Goal: Task Accomplishment & Management: Complete application form

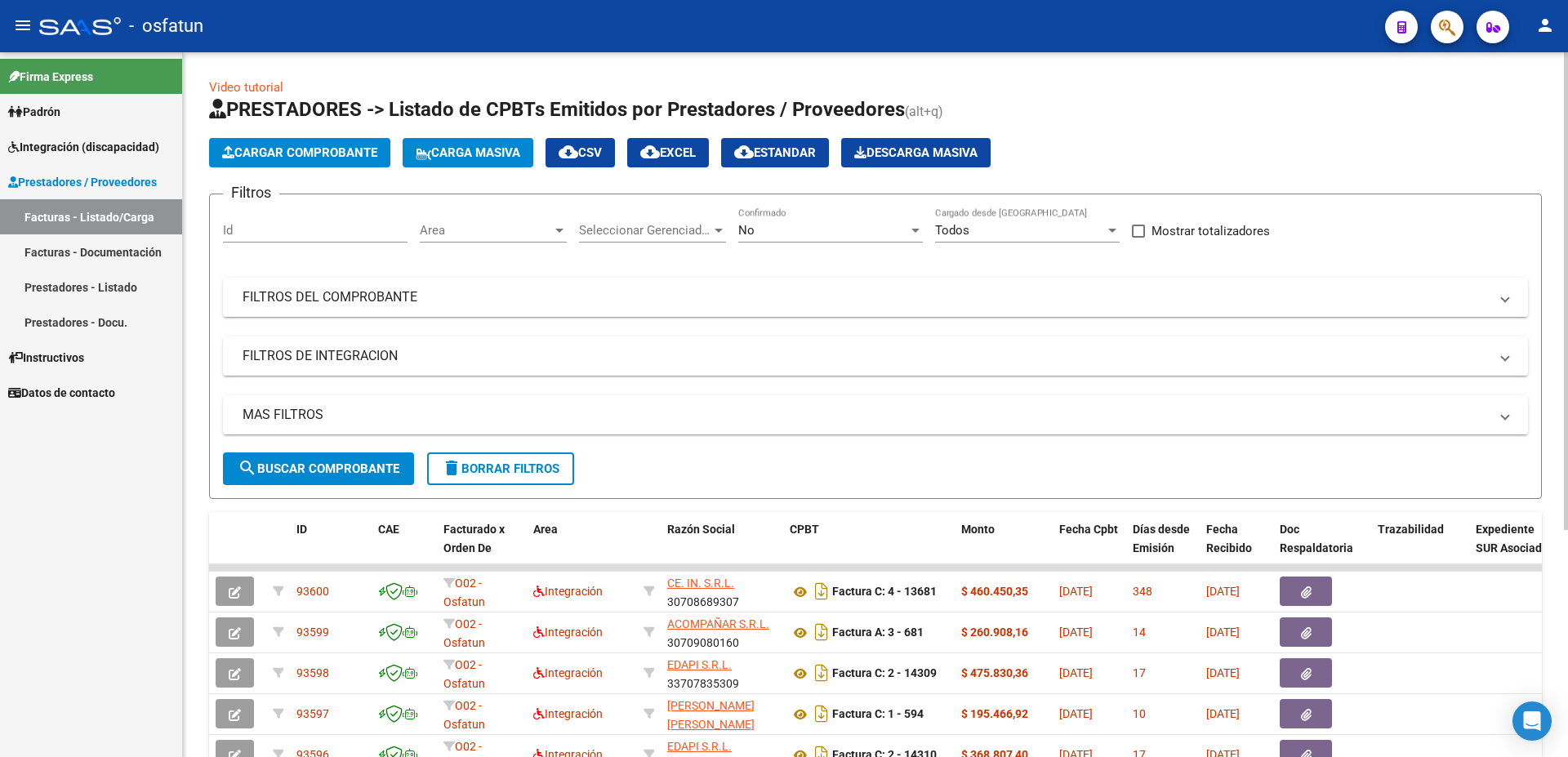
click at [310, 160] on button "Cargar Comprobante" at bounding box center [299, 153] width 181 height 29
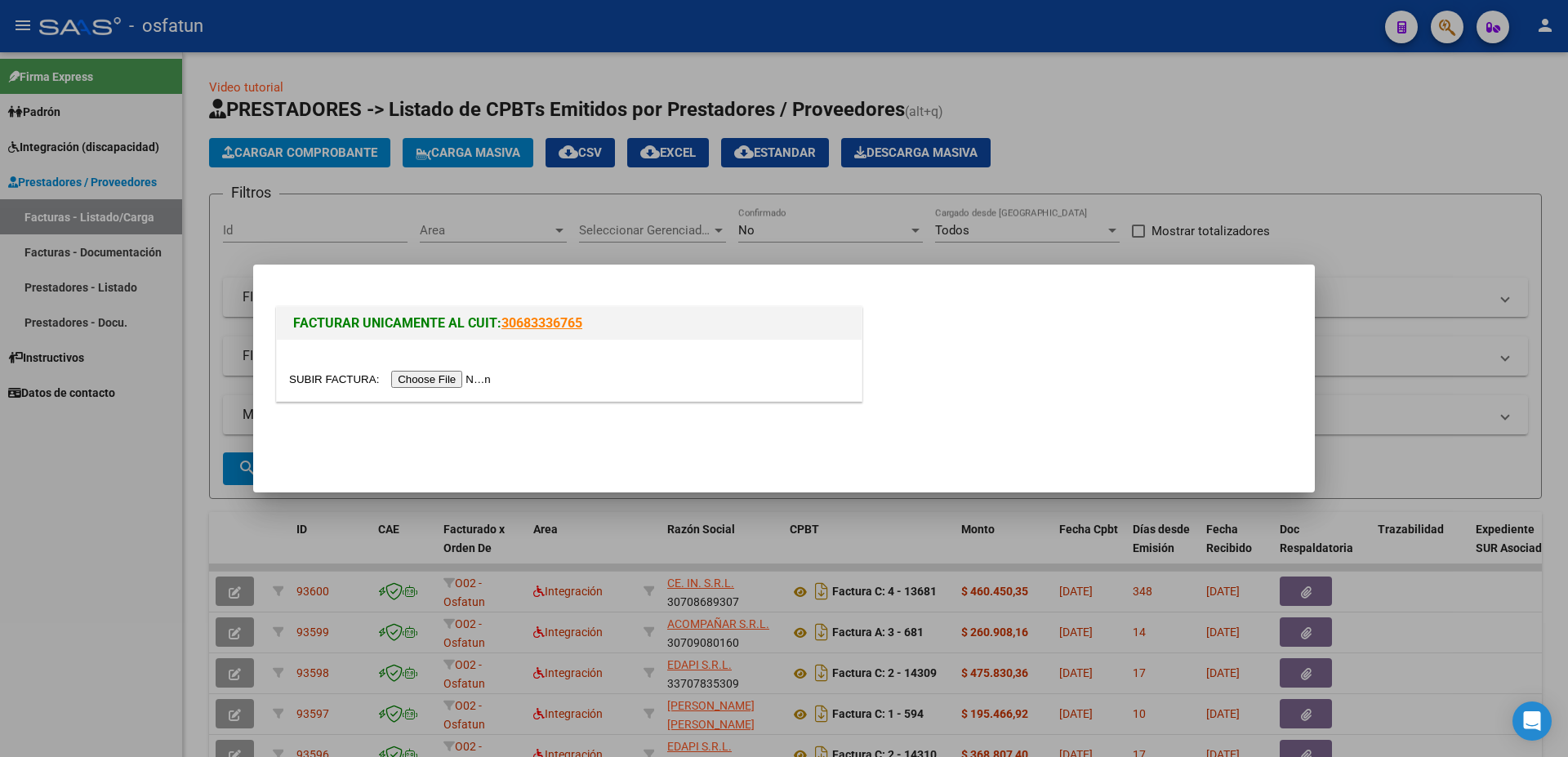
click at [331, 388] on input "file" at bounding box center [392, 379] width 207 height 17
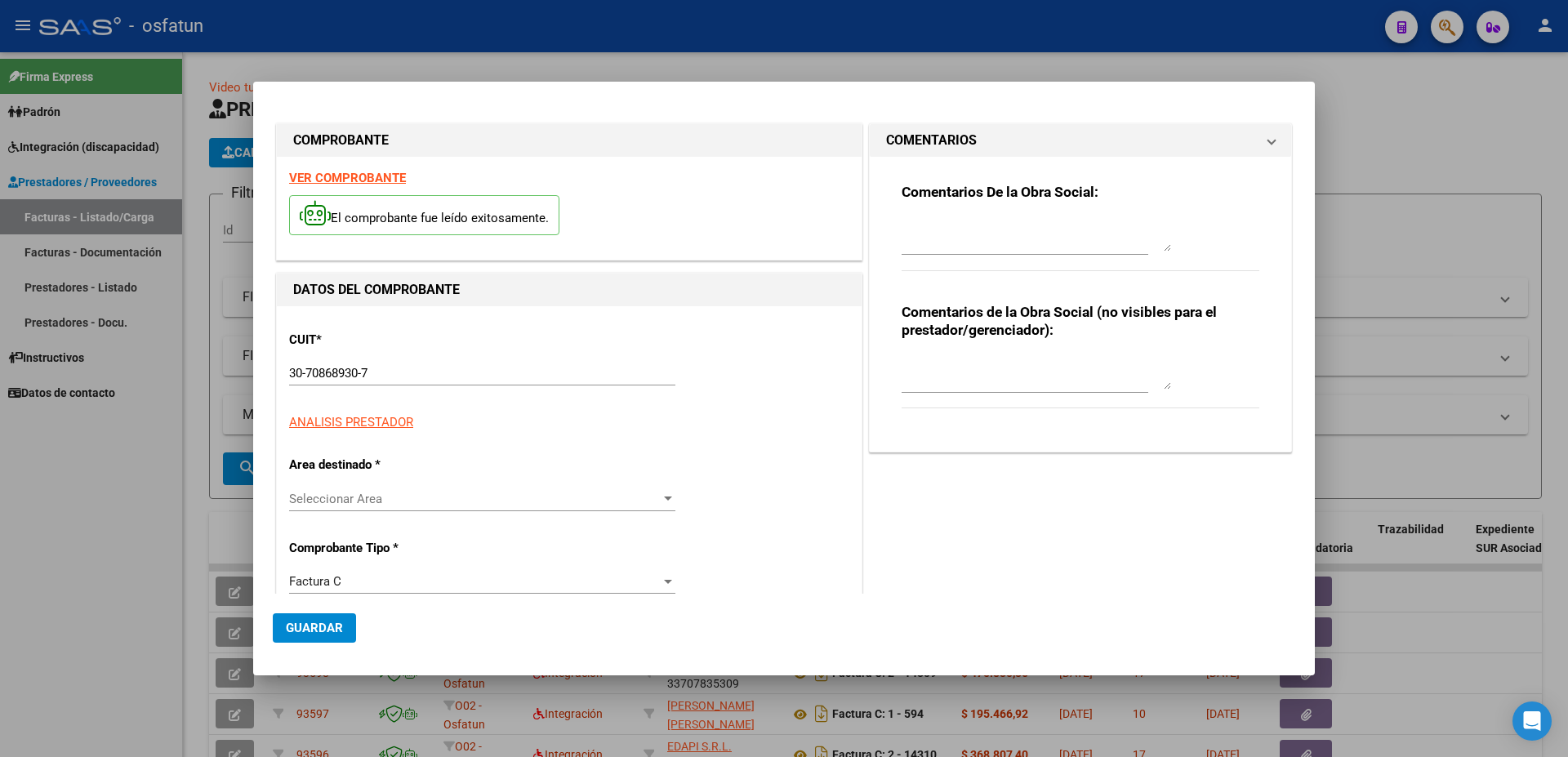
type input "$ 443.439,99"
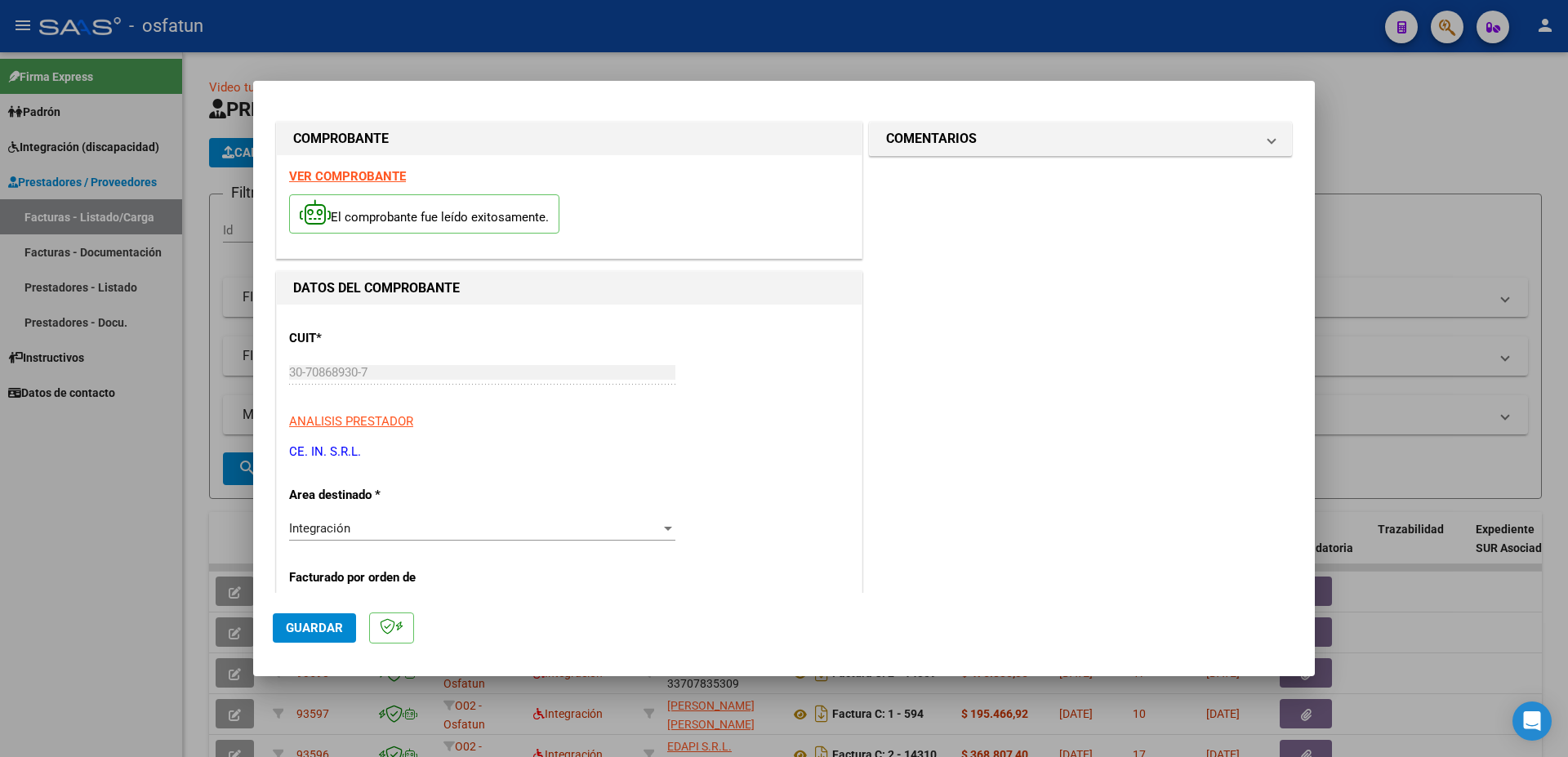
click at [360, 174] on strong "VER COMPROBANTE" at bounding box center [347, 177] width 117 height 15
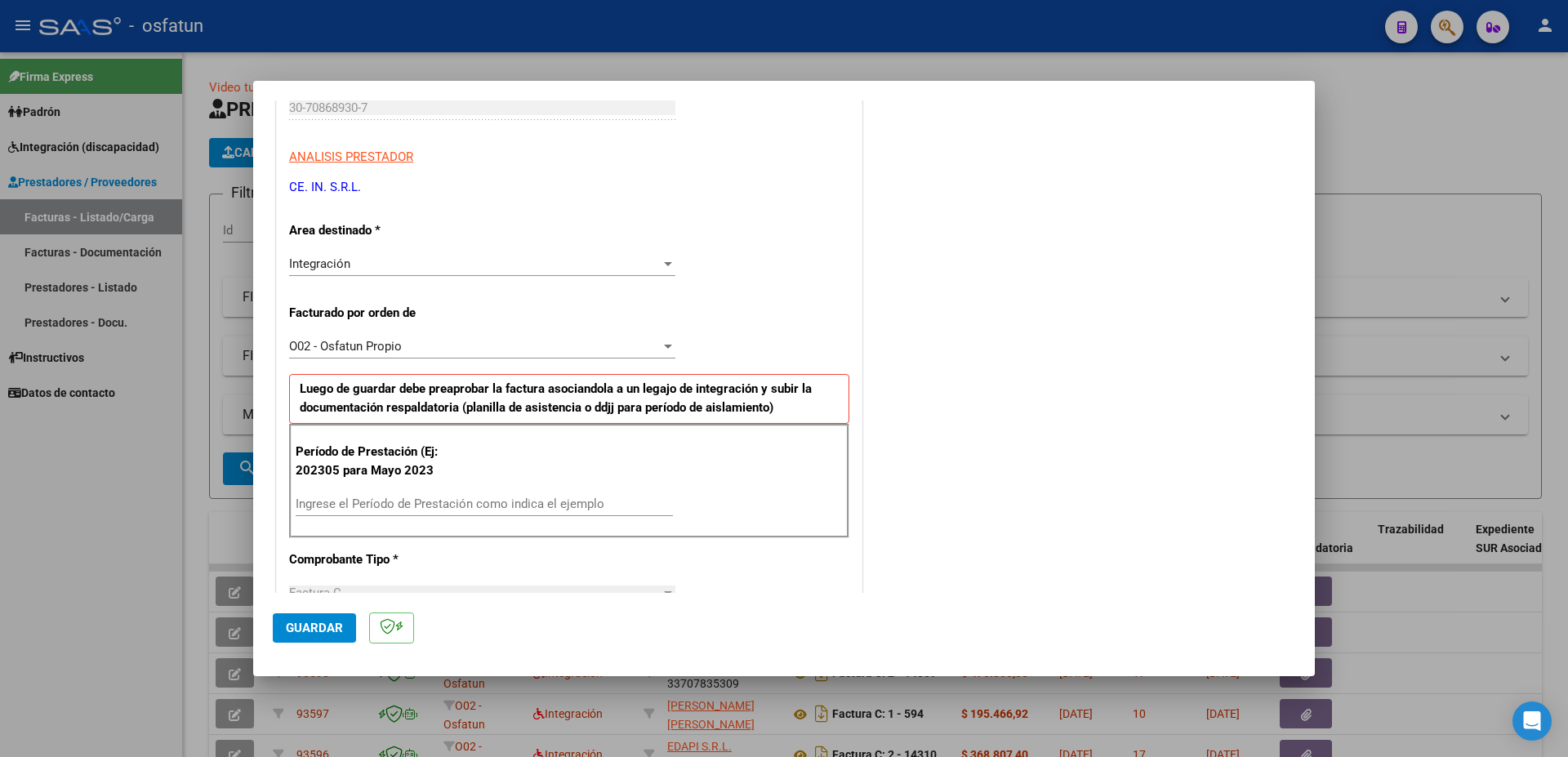
scroll to position [352, 0]
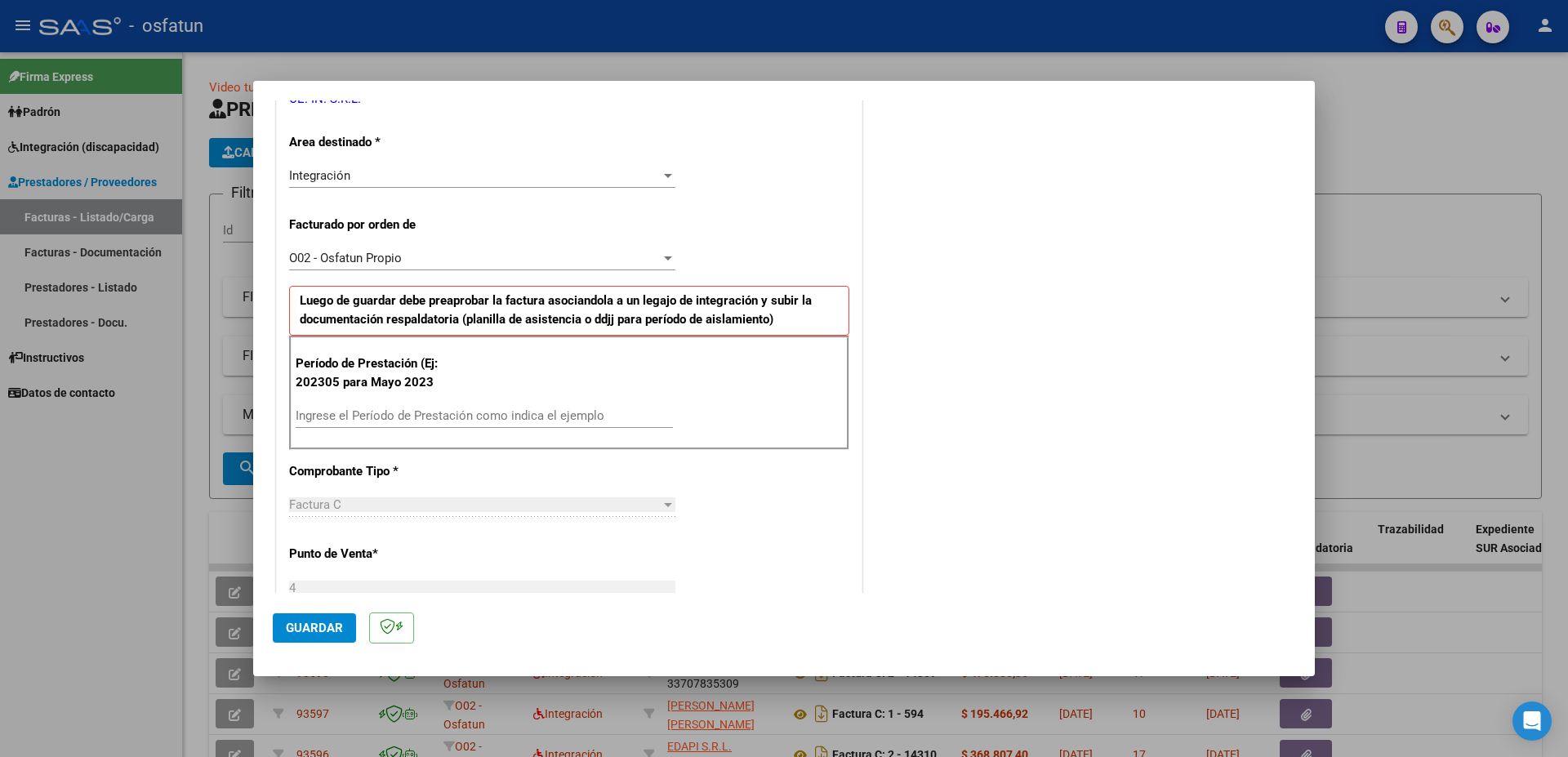
click at [333, 409] on input "Ingrese el Período de Prestación como indica el ejemplo" at bounding box center [484, 416] width 377 height 15
type input "202407"
click at [329, 627] on span "Guardar" at bounding box center [315, 627] width 57 height 15
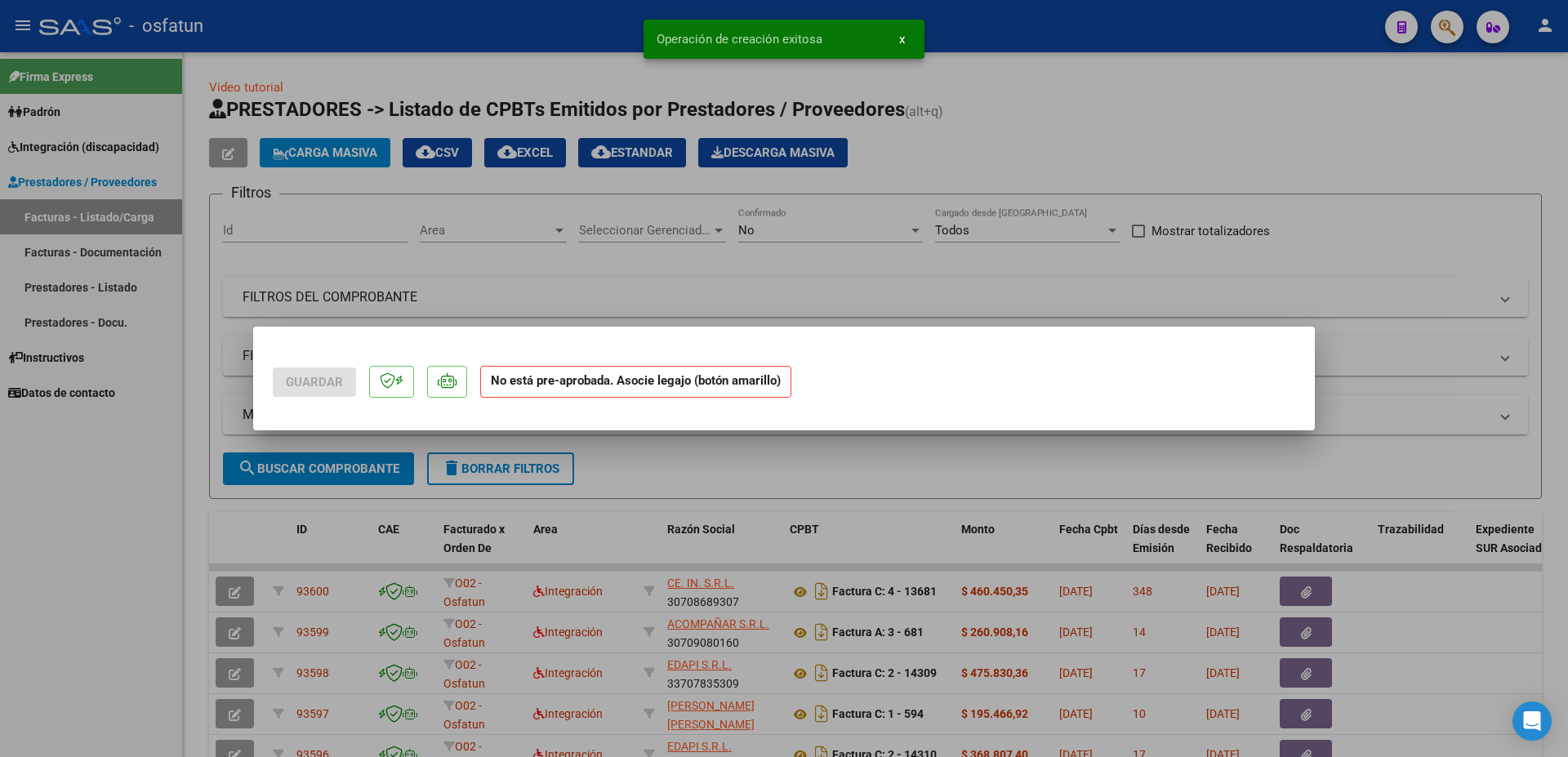
scroll to position [0, 0]
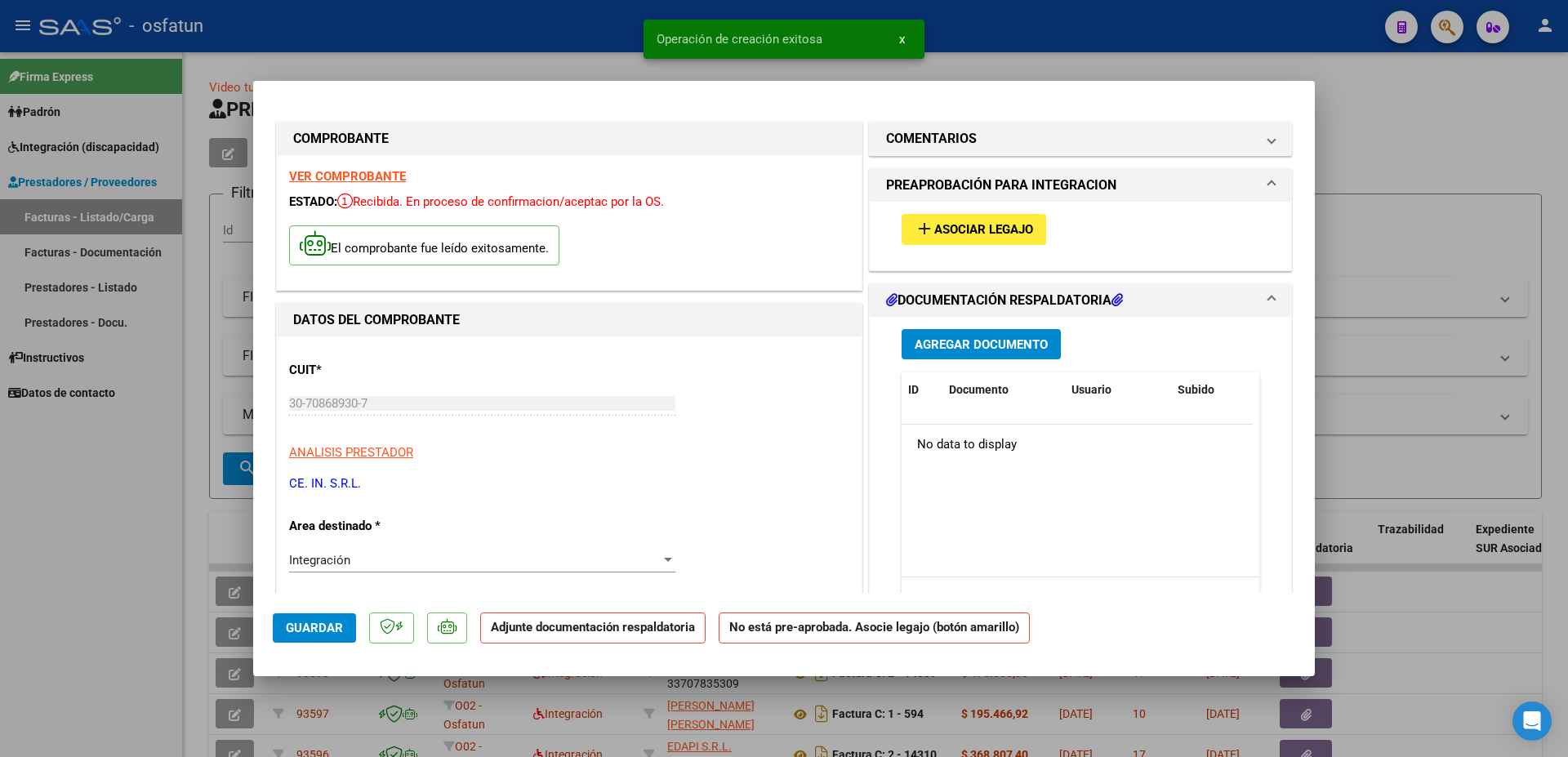
click at [981, 224] on span "Asociar Legajo" at bounding box center [983, 230] width 98 height 15
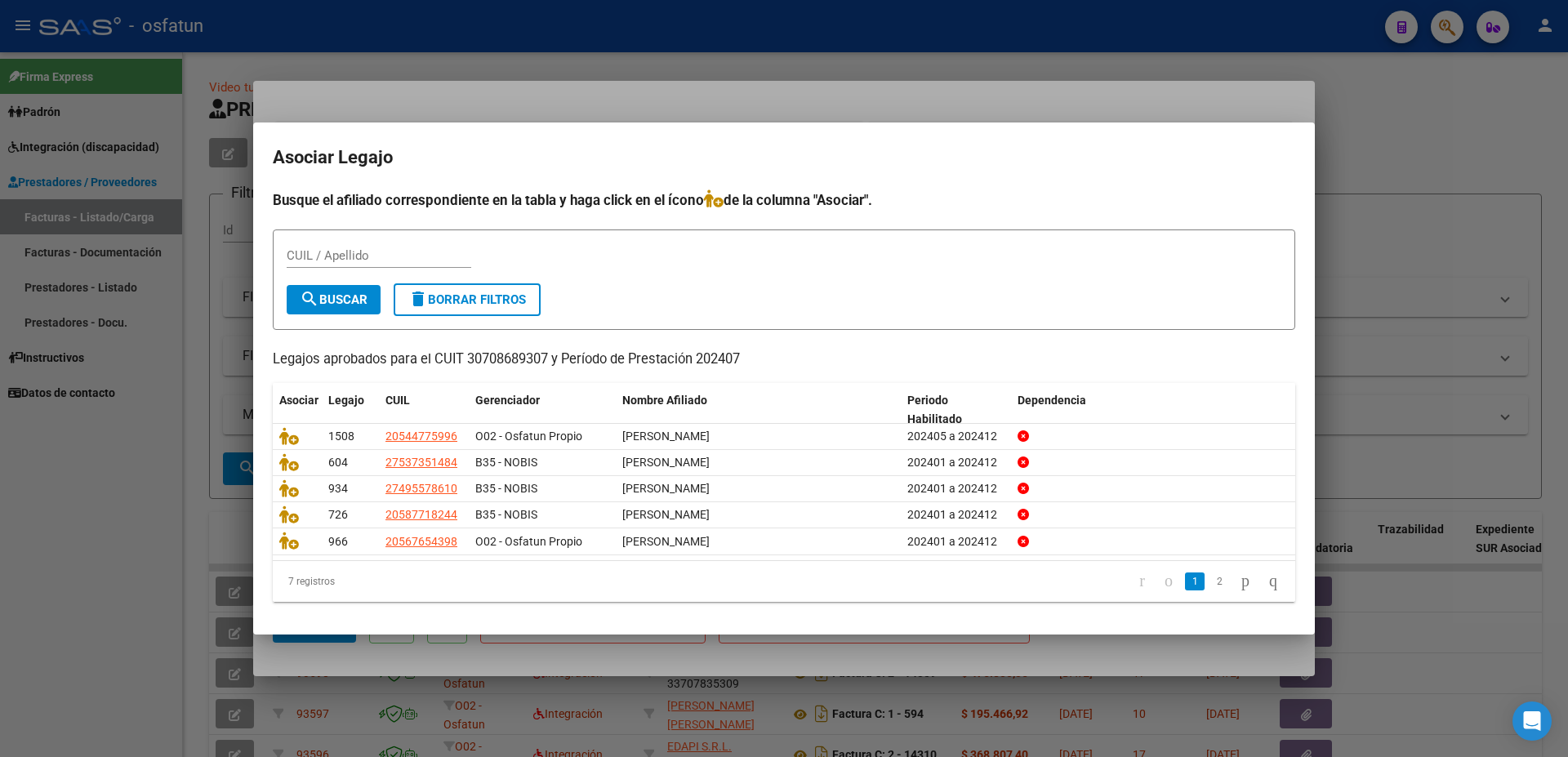
click at [1424, 247] on div at bounding box center [784, 378] width 1568 height 757
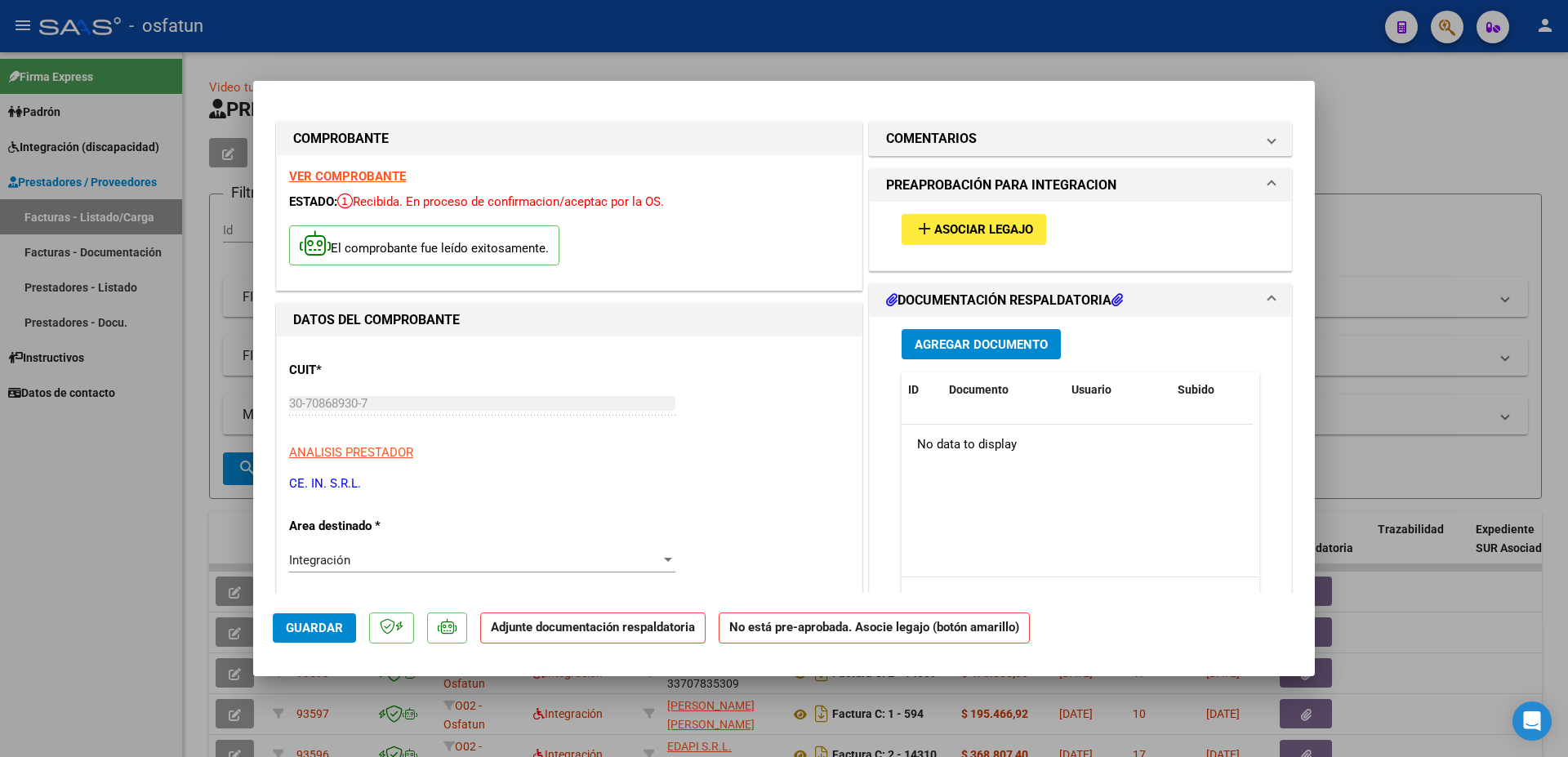
click at [317, 177] on strong "VER COMPROBANTE" at bounding box center [347, 177] width 117 height 15
click at [952, 216] on button "add Asociar Legajo" at bounding box center [974, 229] width 144 height 30
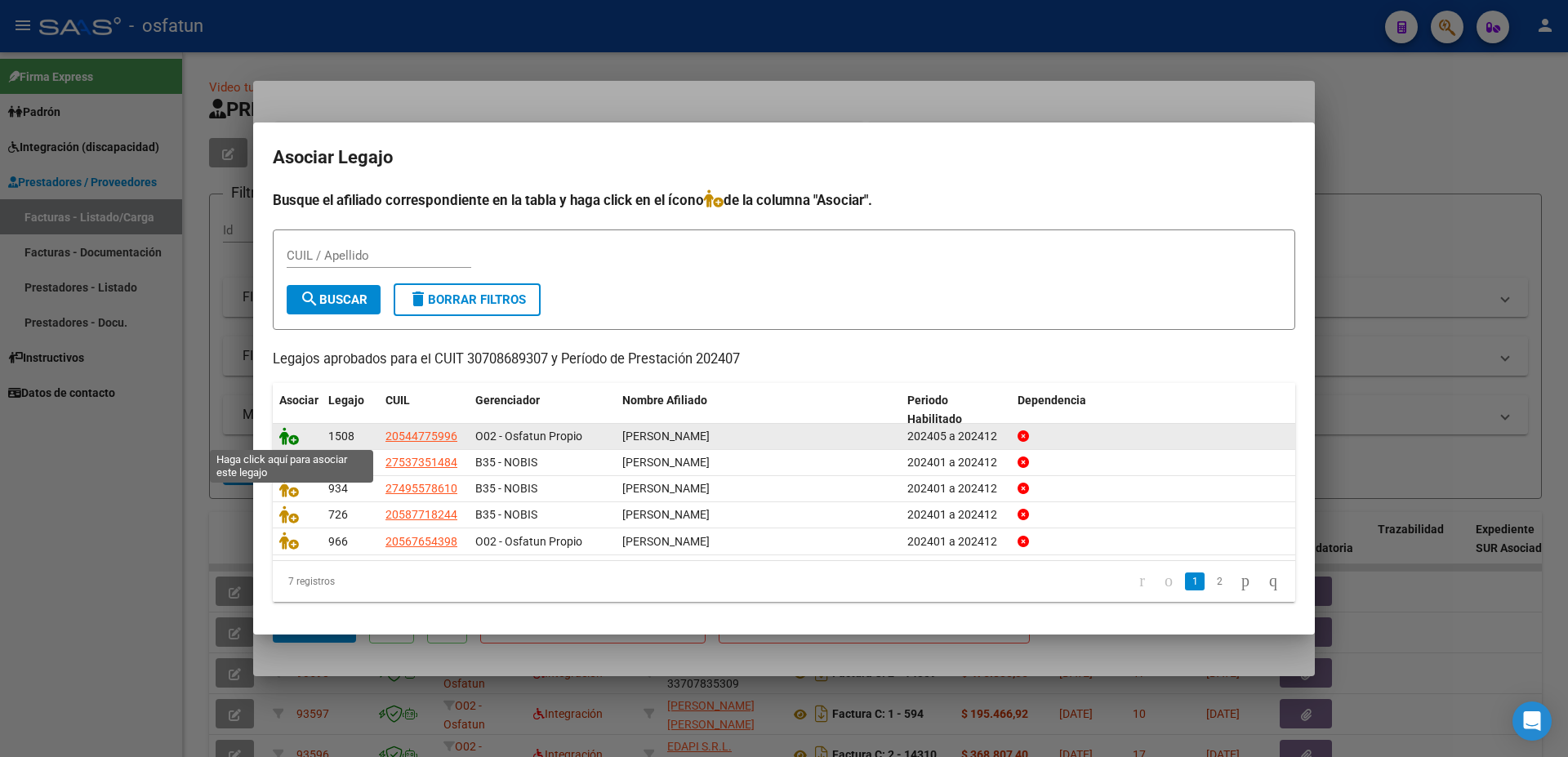
click at [294, 442] on icon at bounding box center [289, 436] width 19 height 18
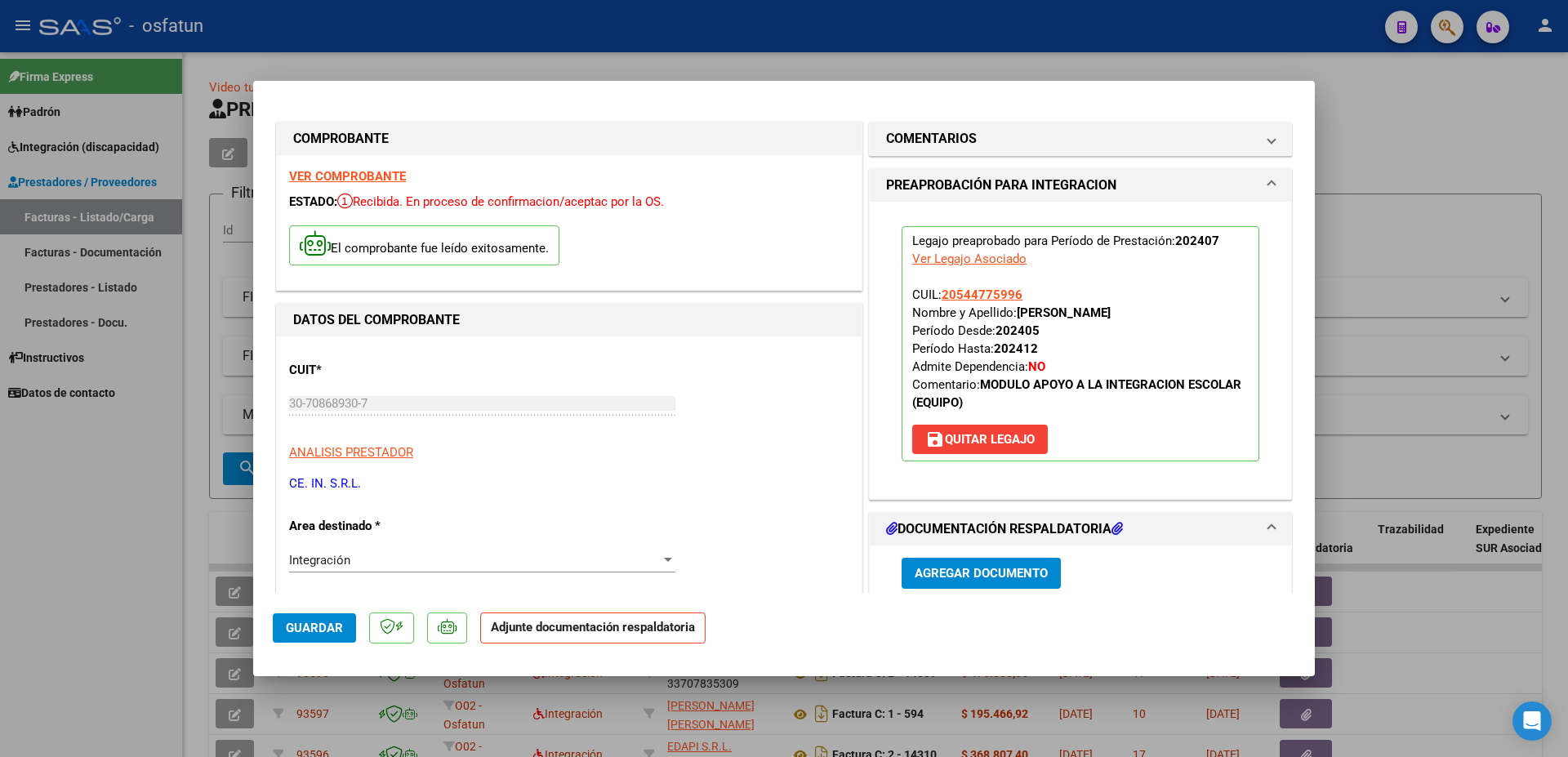
click at [997, 576] on span "Agregar Documento" at bounding box center [981, 574] width 133 height 15
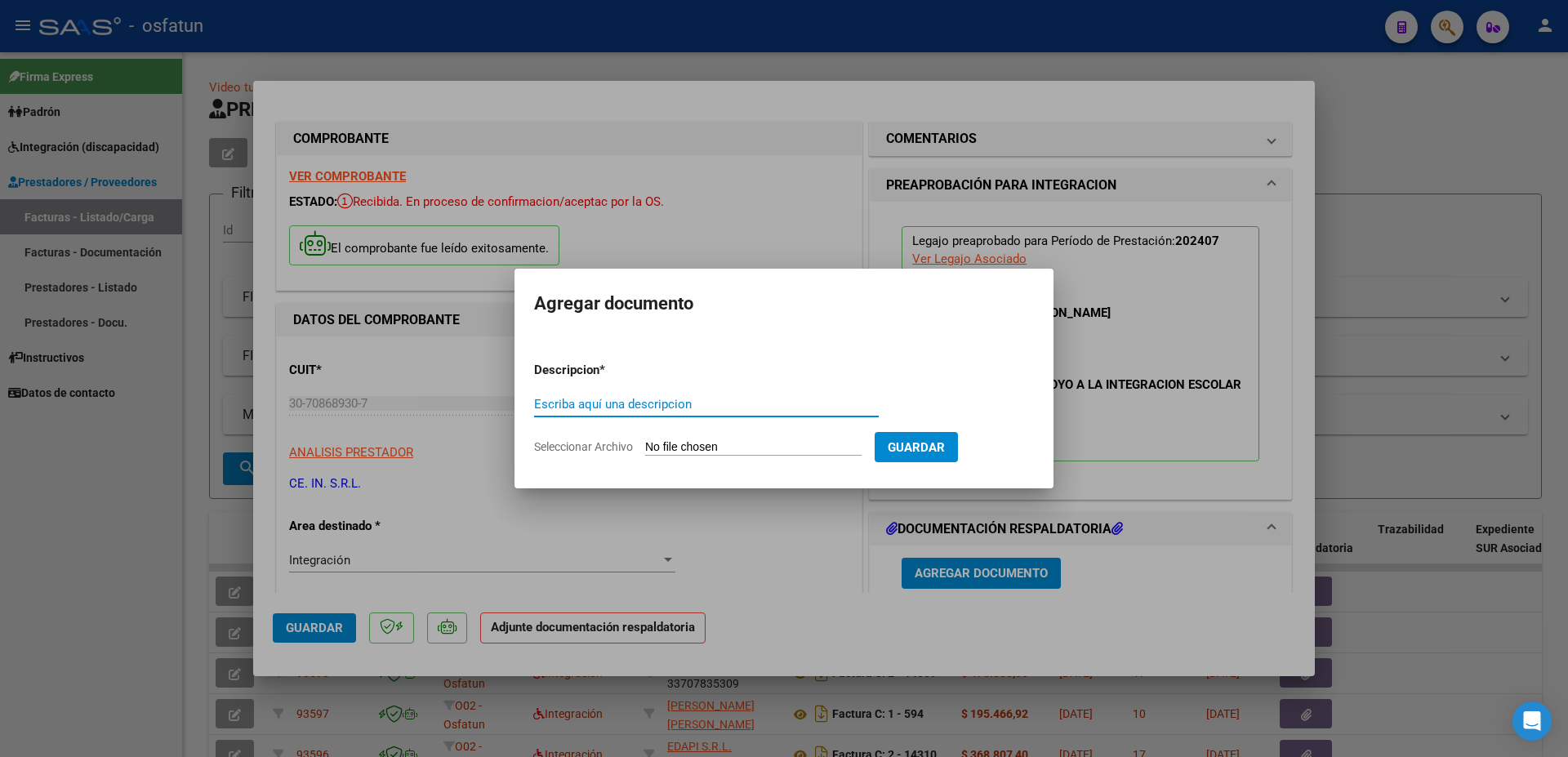
click at [746, 404] on input "Escriba aquí una descripcion" at bounding box center [706, 404] width 345 height 15
paste input "MODULO DE APOYO A LA INTEGRACION ESCOLAR CON EQUIPO. [PERSON_NAME] [PERSON_NAME…"
drag, startPoint x: 598, startPoint y: 396, endPoint x: 413, endPoint y: 396, distance: 185.0
click at [534, 396] on input "MODULO DE APOYO A LA INTEGRACION ESCOLAR CON EQUIPO. [PERSON_NAME] [PERSON_NAME…" at bounding box center [706, 404] width 345 height 15
click at [668, 405] on input "MODULO DE APOYO A LA INTEGRACION ESCOLAR CON EQUIPO. [PERSON_NAME] [PERSON_NAME…" at bounding box center [706, 404] width 345 height 15
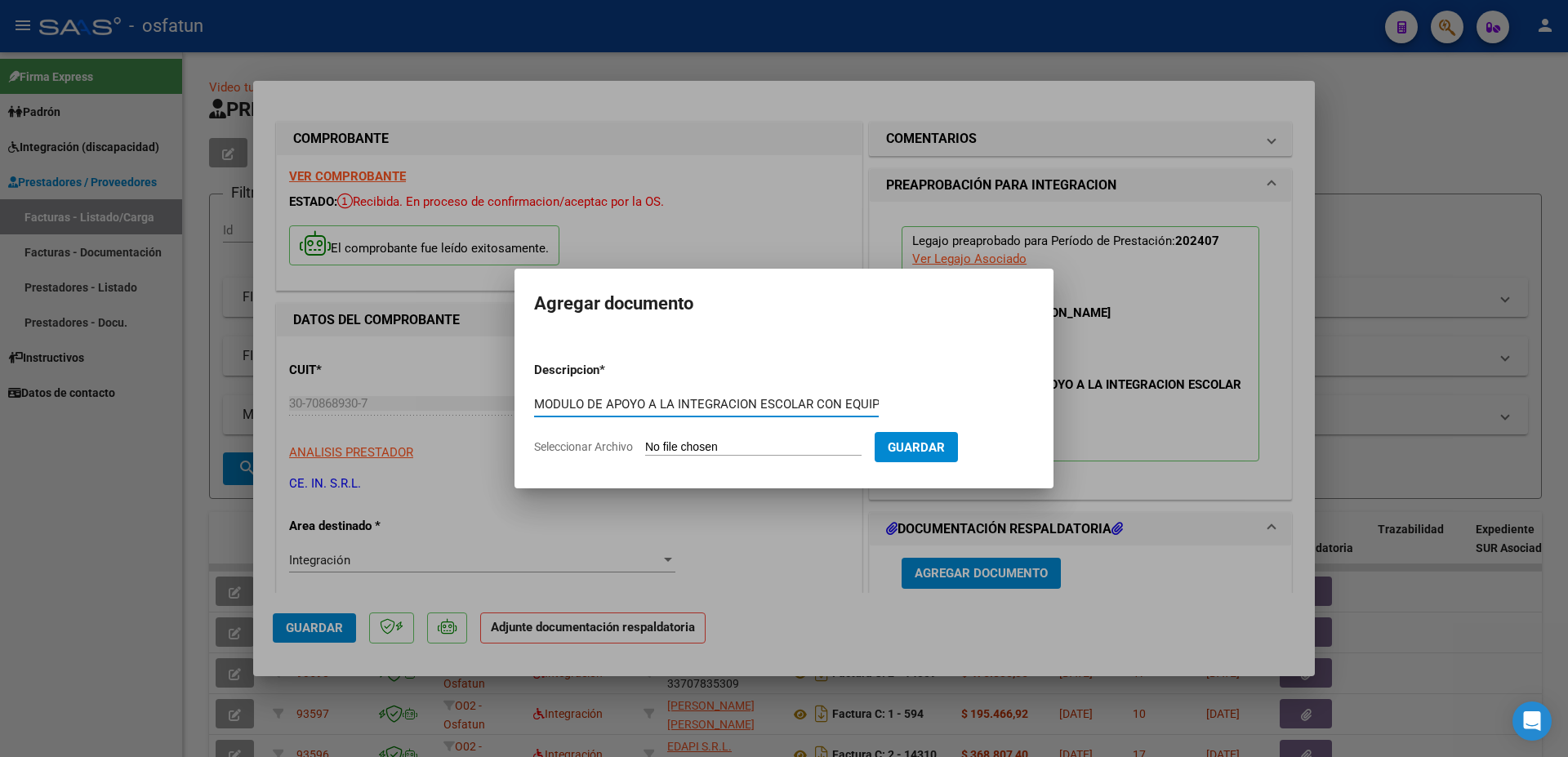
type input "MODULO DE APOYO A LA INTEGRACION ESCOLAR CON EQUIPO. [PERSON_NAME] [PERSON_NAME…"
click at [686, 452] on input "Seleccionar Archivo" at bounding box center [753, 447] width 216 height 16
type input "C:\fakepath\[PERSON_NAME] REHABILITACION INTENSIVA [DATE] (8).pdf"
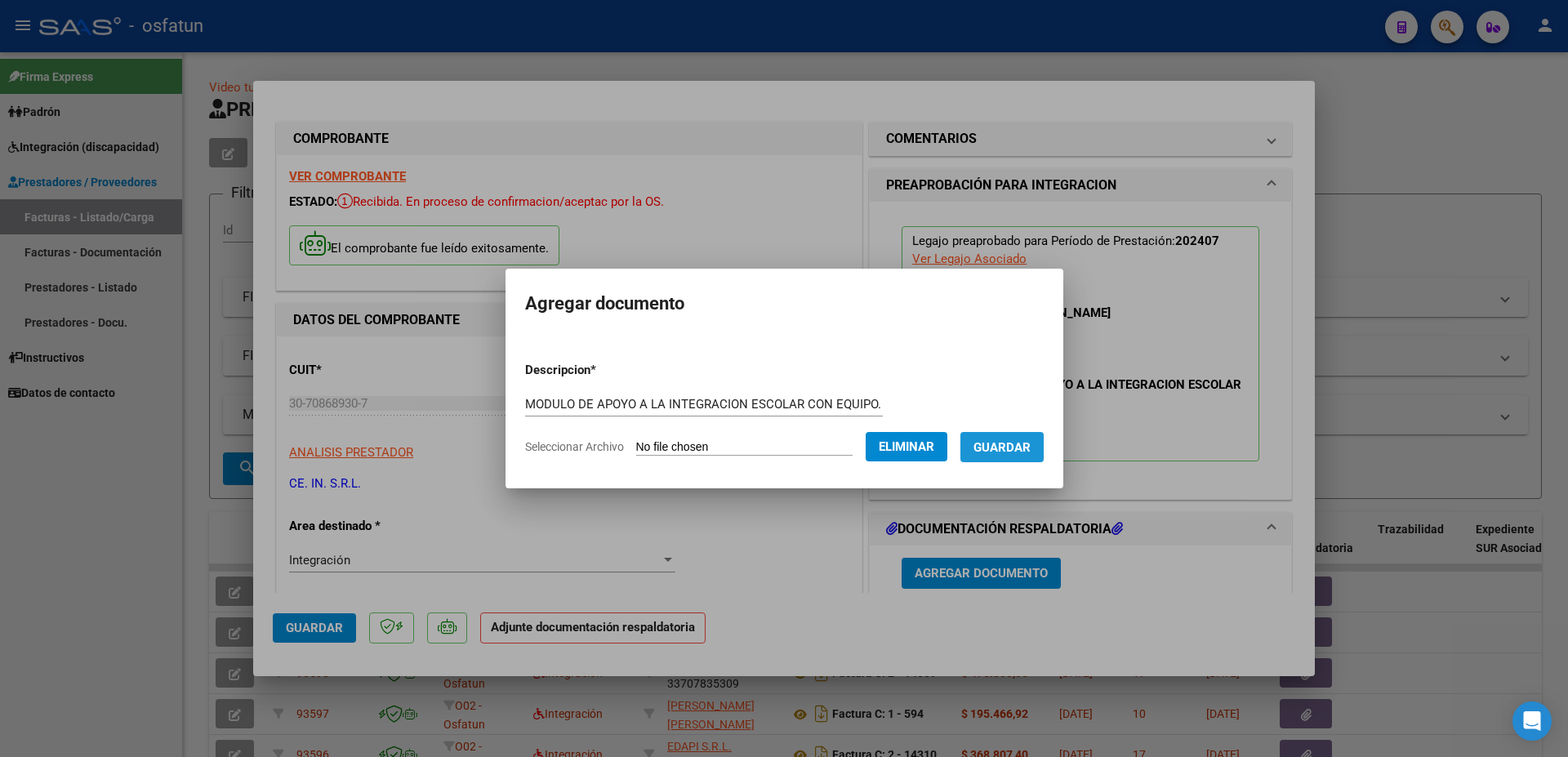
click at [974, 454] on span "Guardar" at bounding box center [1002, 447] width 57 height 15
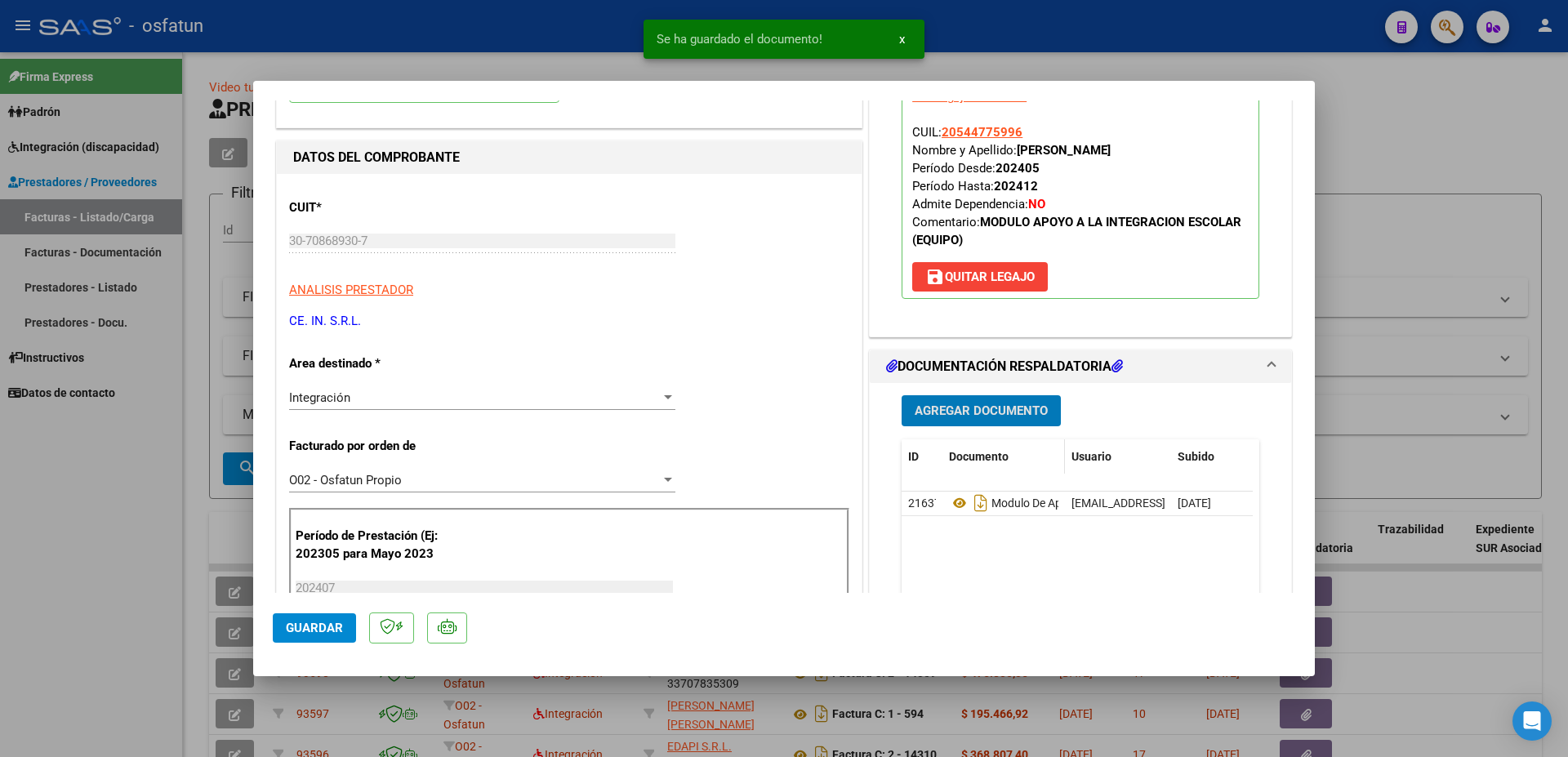
scroll to position [177, 0]
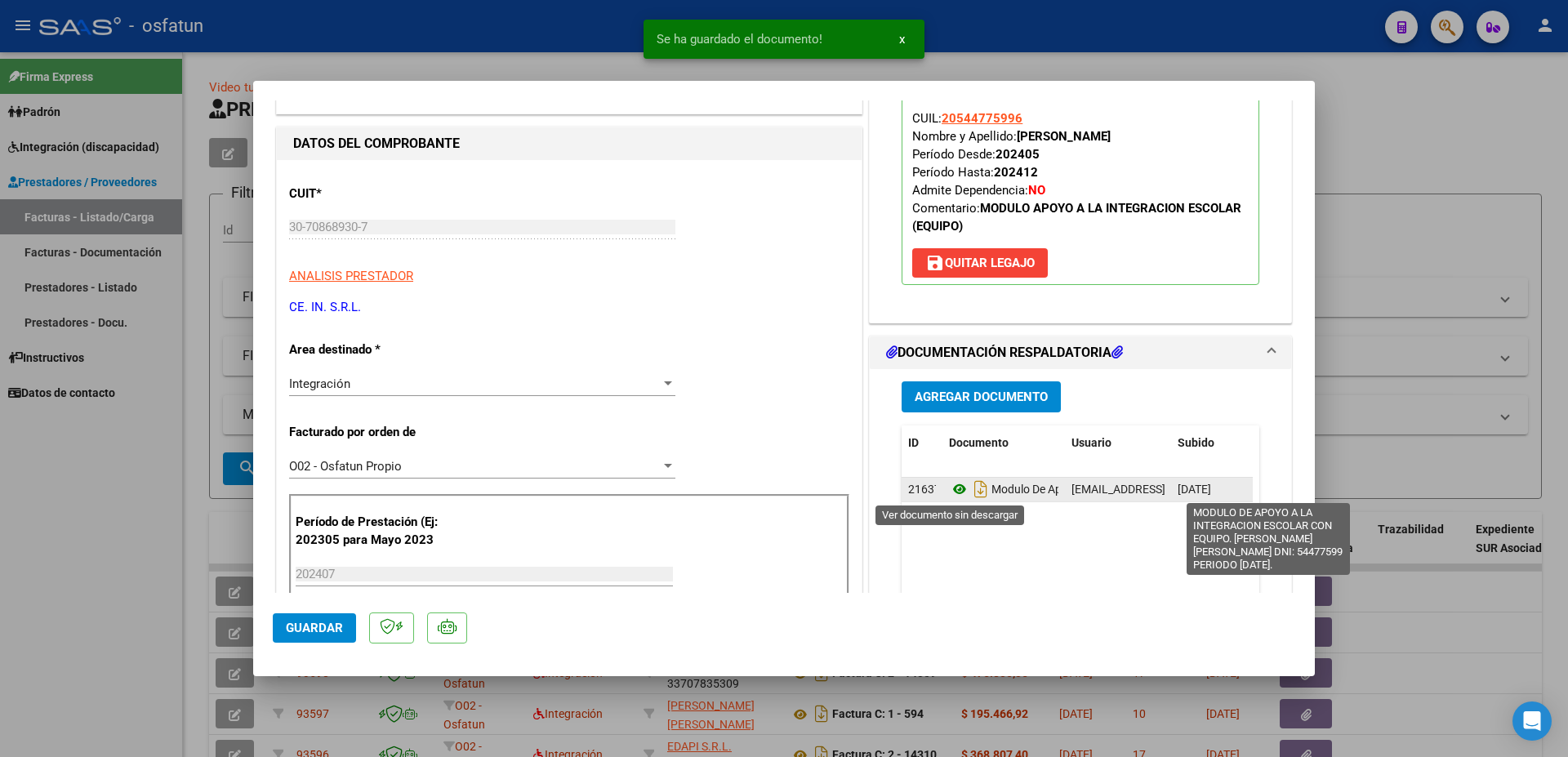
click at [954, 489] on icon at bounding box center [959, 488] width 21 height 19
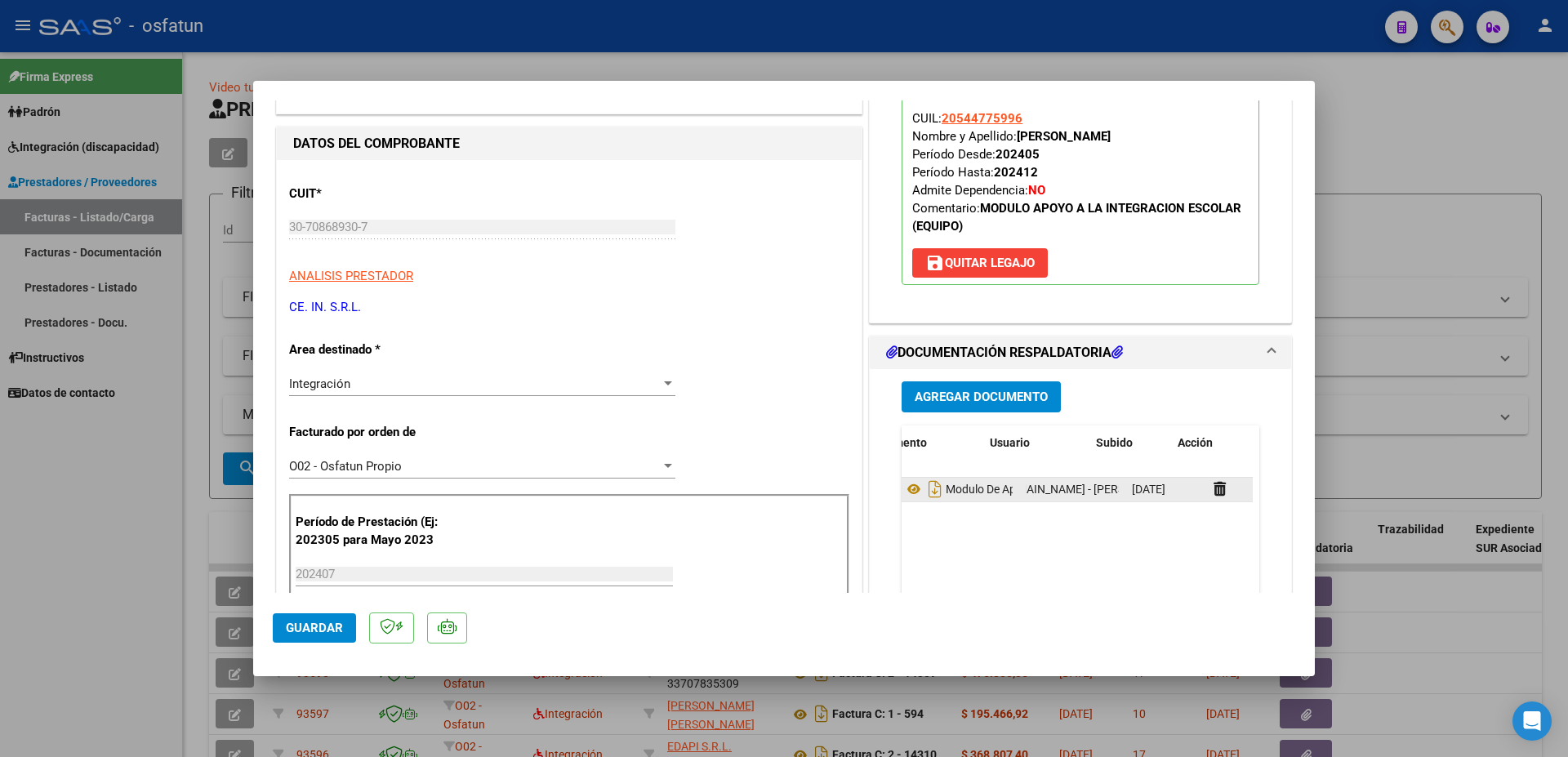
scroll to position [0, 82]
drag, startPoint x: 1120, startPoint y: 487, endPoint x: 1308, endPoint y: 487, distance: 188.0
click at [1083, 487] on div "[EMAIL_ADDRESS][DOMAIN_NAME] - [PERSON_NAME]" at bounding box center [1036, 489] width 93 height 18
click at [1178, 494] on icon at bounding box center [1183, 488] width 12 height 16
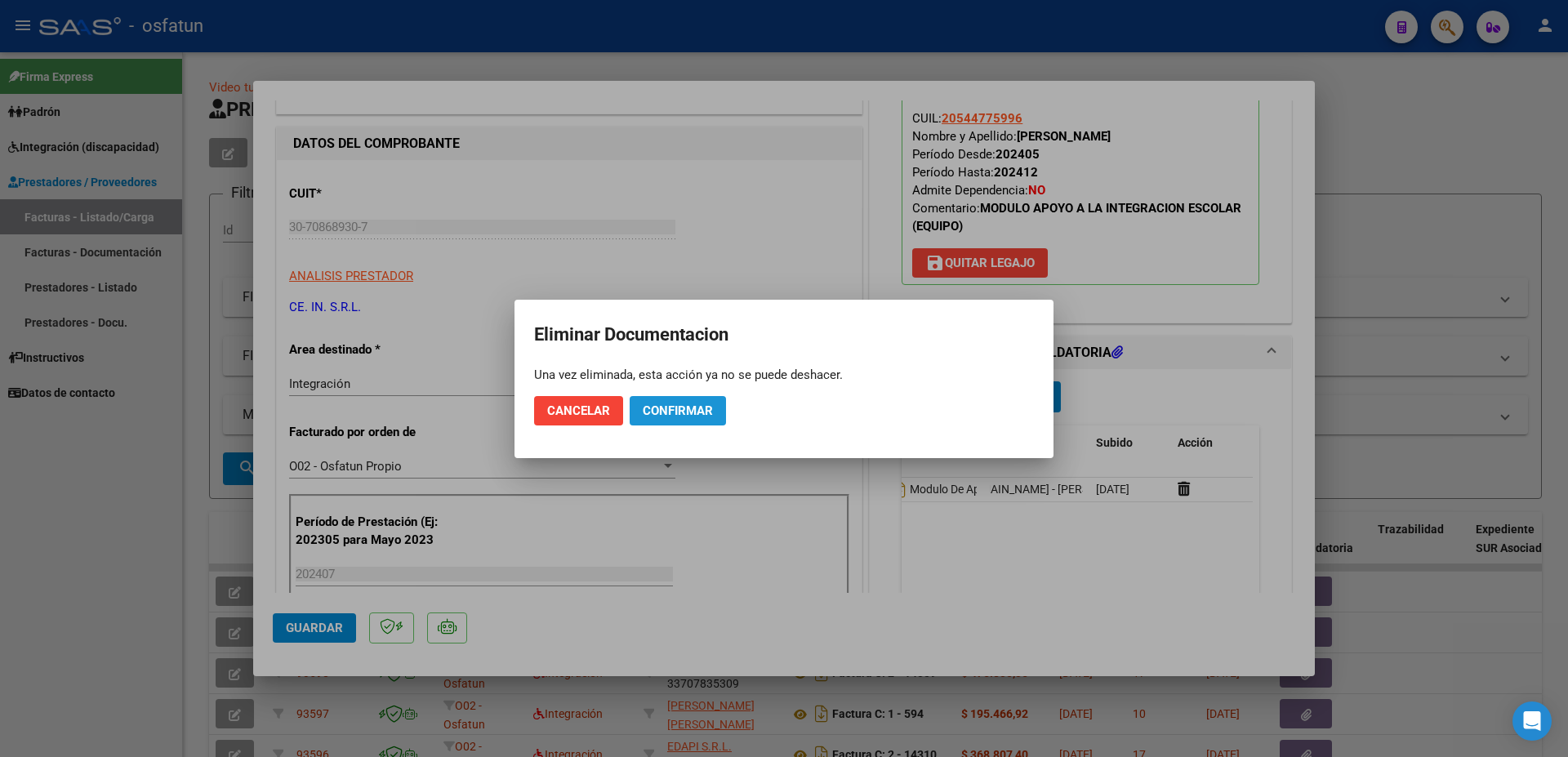
click at [683, 406] on span "Confirmar" at bounding box center [677, 410] width 70 height 15
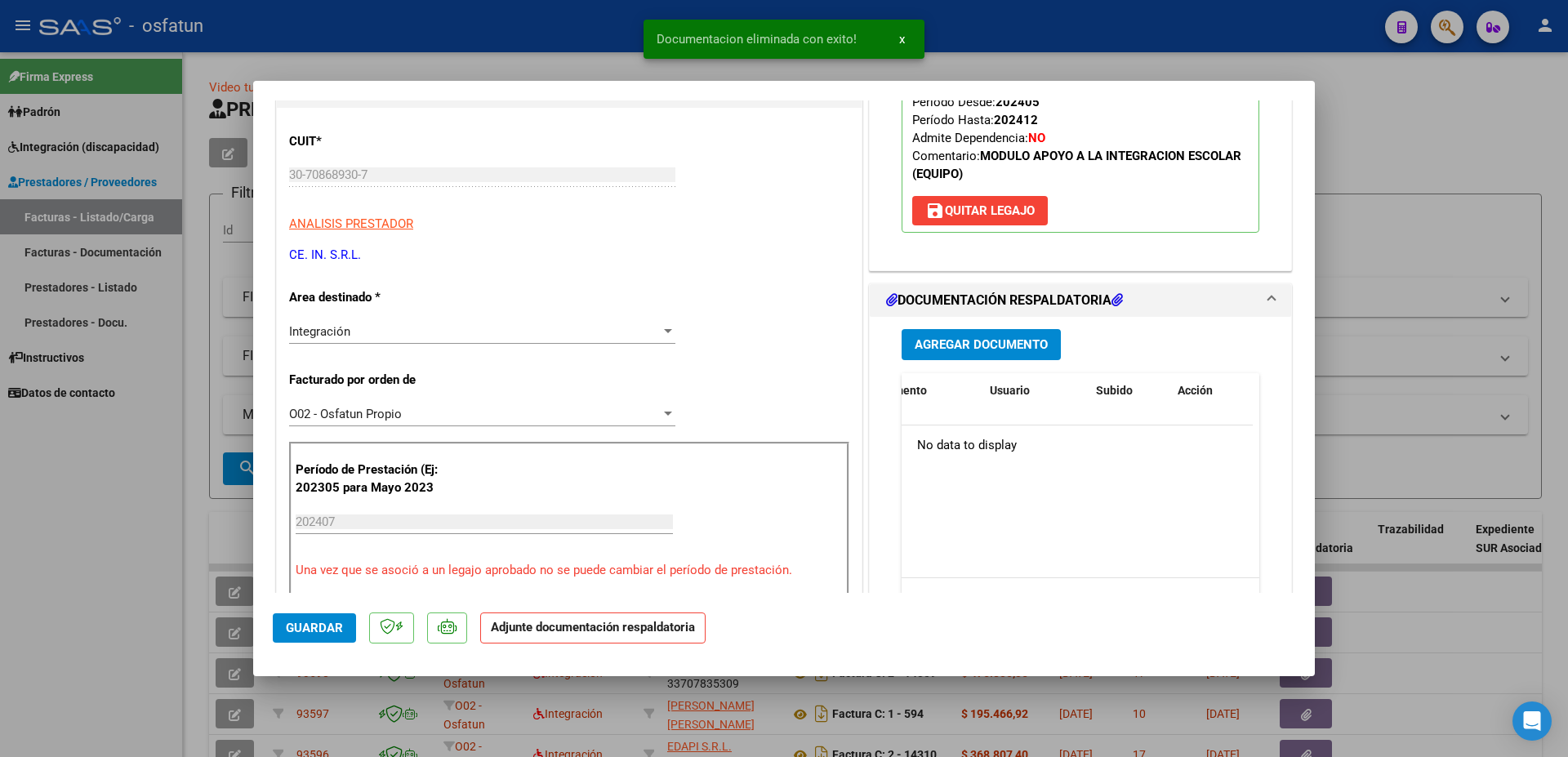
scroll to position [177, 0]
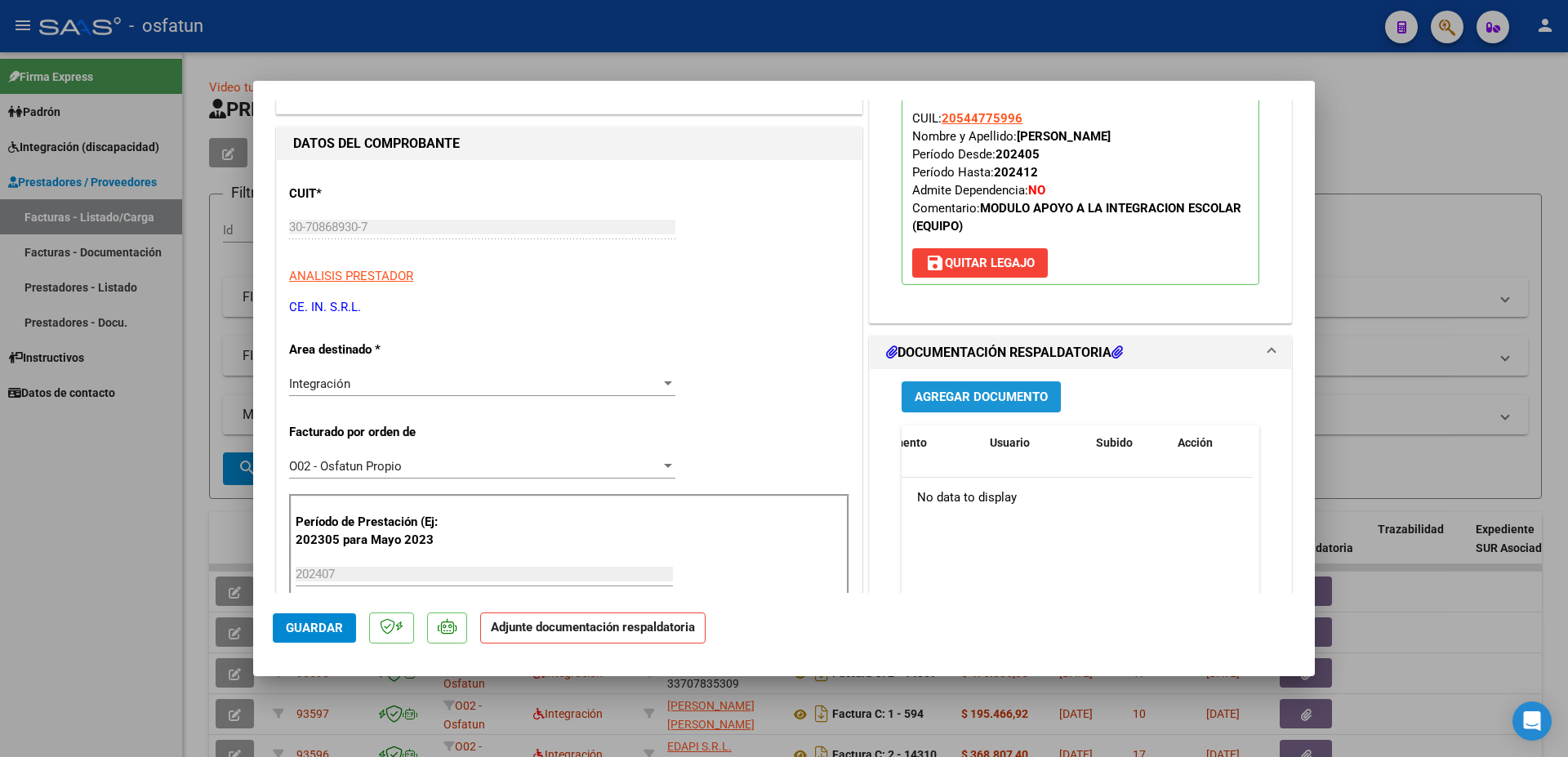
click at [961, 396] on span "Agregar Documento" at bounding box center [981, 397] width 133 height 15
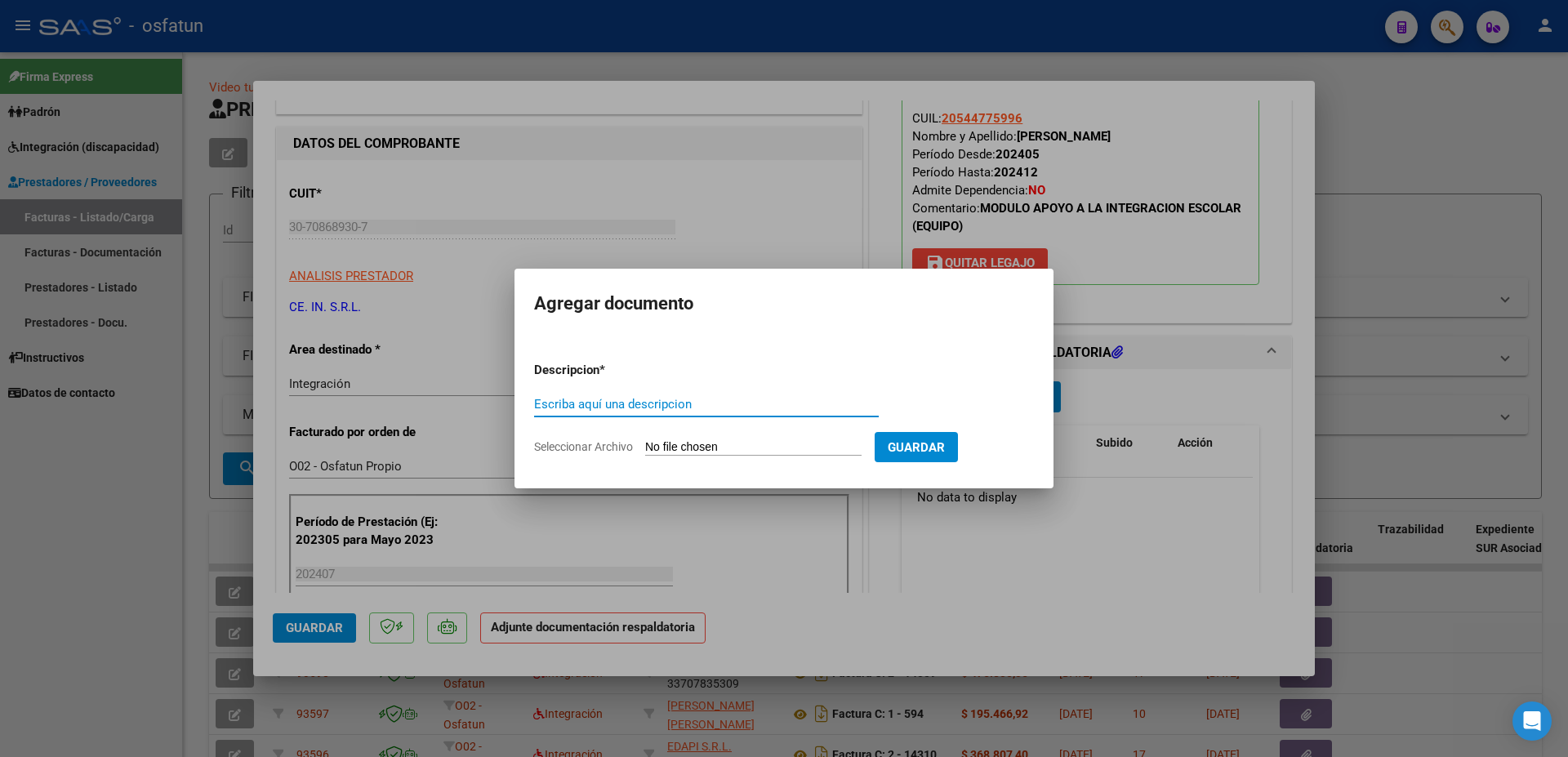
click at [739, 408] on input "Escriba aquí una descripcion" at bounding box center [706, 404] width 345 height 15
click at [675, 405] on input "AUTORIZACION 2024" at bounding box center [706, 404] width 345 height 15
click at [677, 403] on input "AUTORIZACION 2024" at bounding box center [706, 404] width 345 height 15
drag, startPoint x: 758, startPoint y: 403, endPoint x: 947, endPoint y: 415, distance: 189.4
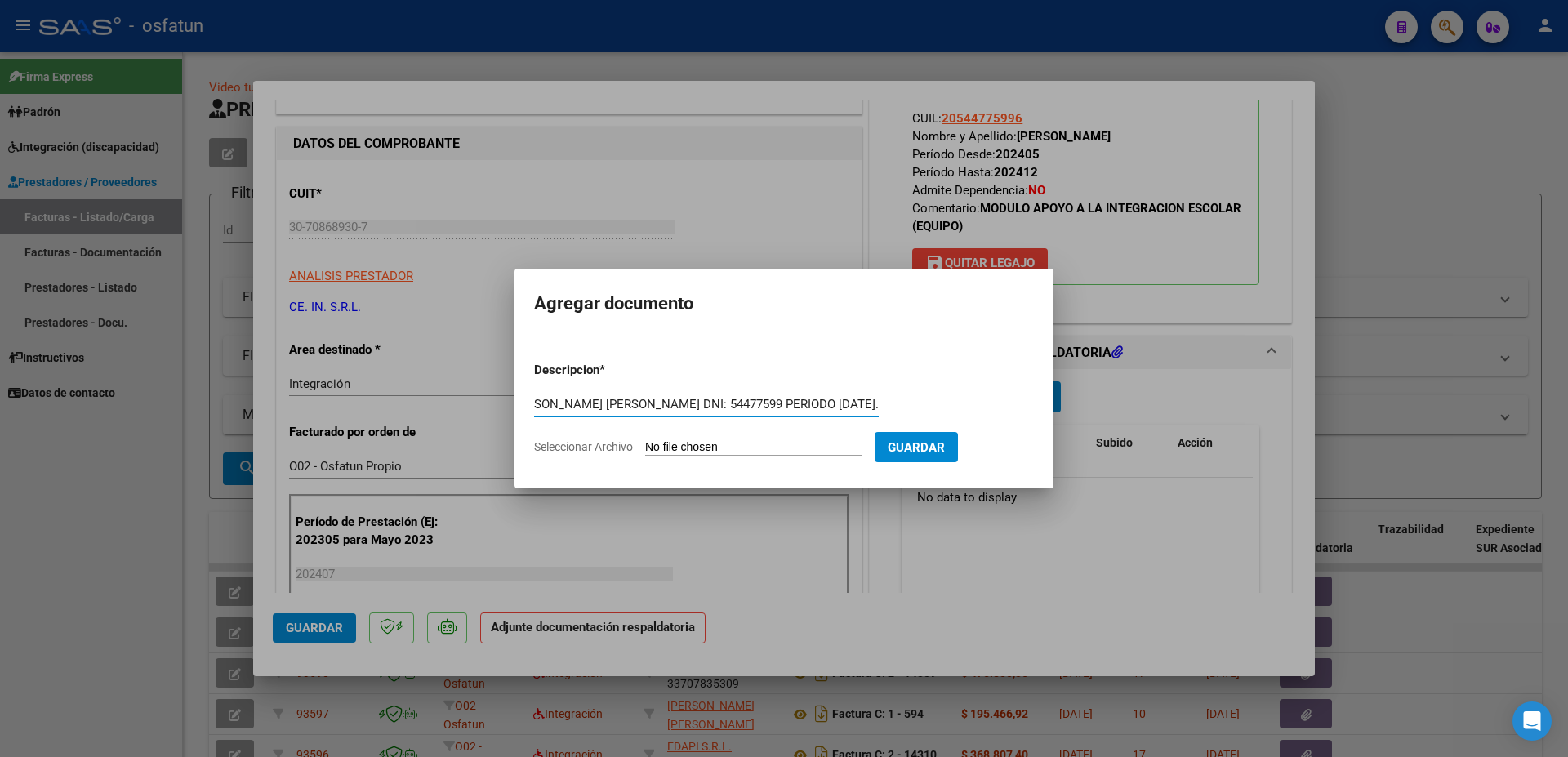
click at [879, 411] on input "AUTORIZACION 2024 MODULO DE APOYO A LA INTEGRACION ESCOLAR CON EQUIPO. [PERSON_…" at bounding box center [706, 404] width 345 height 15
drag, startPoint x: 865, startPoint y: 400, endPoint x: 468, endPoint y: 400, distance: 397.0
click at [534, 400] on input "AUTORIZACION 2024 MODULO DE APOYO A LA INTEGRACION ESCOLAR CON EQUIPO. [PERSON_…" at bounding box center [706, 404] width 345 height 15
type input "AUTORIZACION 2024 MODULO DE APOYO A LA INTEGRACION ESCOLAR CON EQUIPO. [PERSON_…"
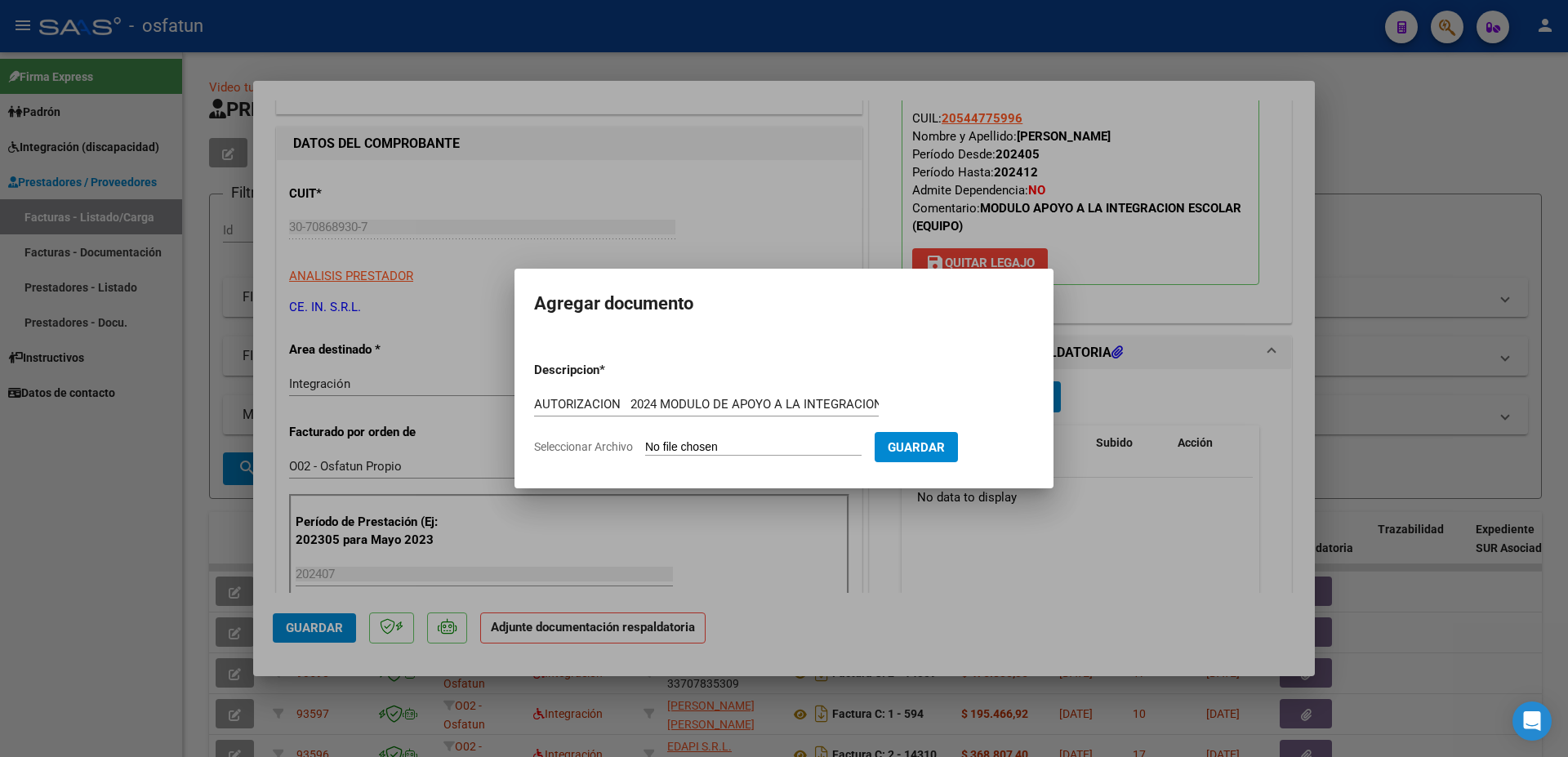
click at [681, 449] on input "Seleccionar Archivo" at bounding box center [753, 447] width 216 height 16
click at [671, 448] on input "Seleccionar Archivo" at bounding box center [753, 447] width 216 height 16
type input "C:\fakepath\AUT - [PERSON_NAME] - I E - [DATE] -[DATE].pdf"
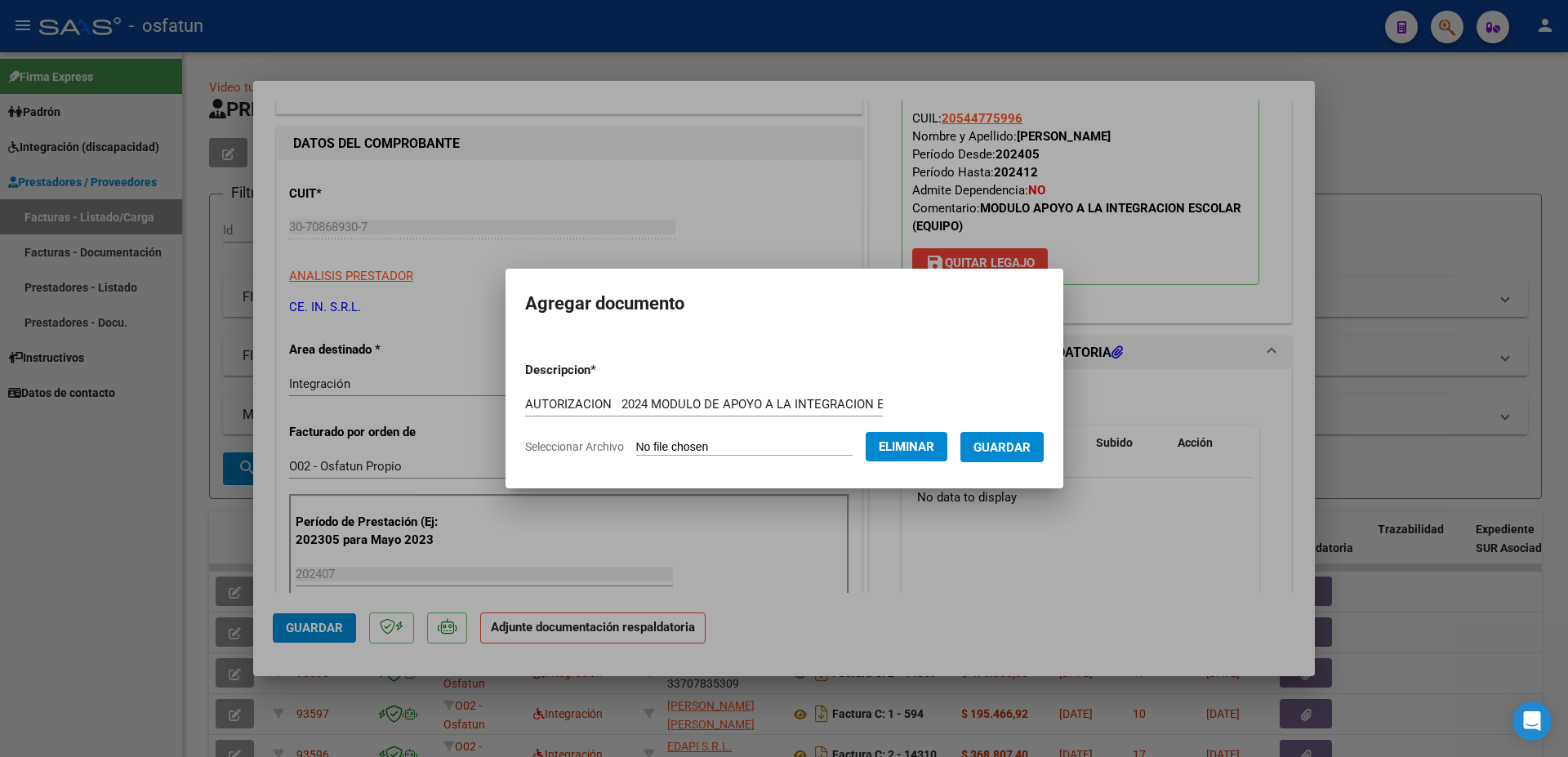
click at [1031, 445] on span "Guardar" at bounding box center [1002, 447] width 57 height 15
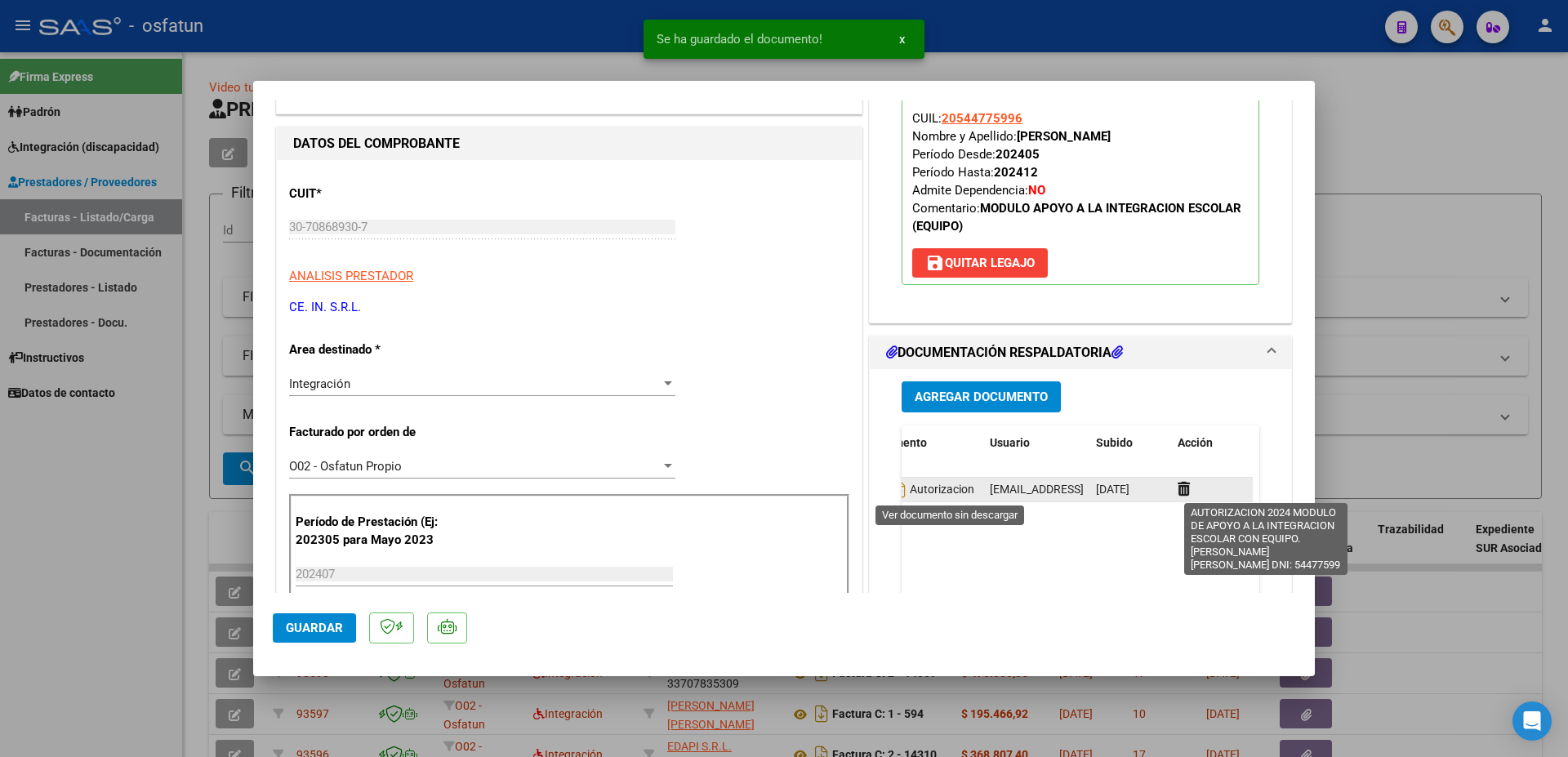
click at [889, 493] on icon at bounding box center [877, 488] width 21 height 19
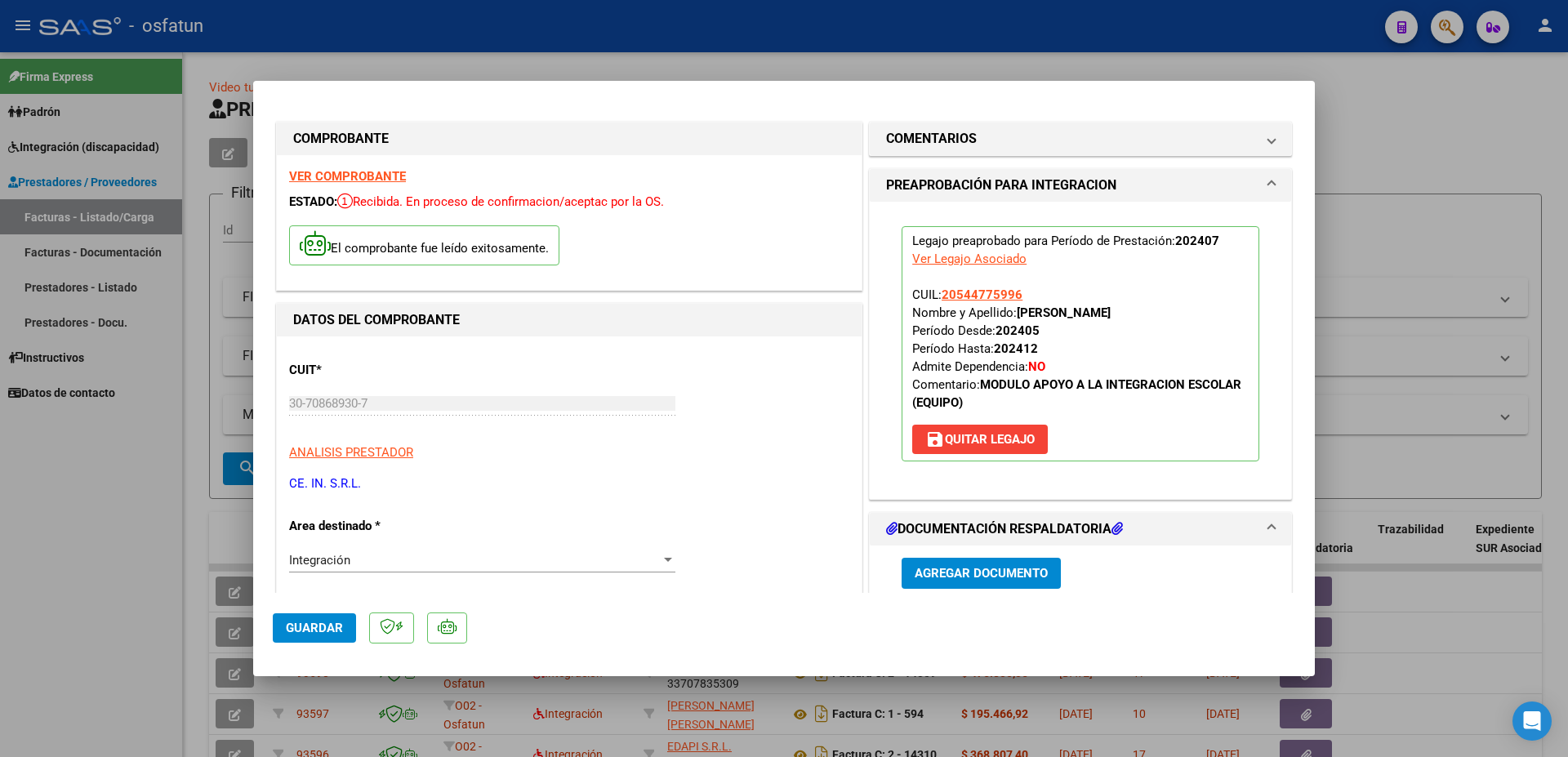
click at [344, 171] on strong "VER COMPROBANTE" at bounding box center [347, 177] width 117 height 15
click at [983, 570] on span "Agregar Documento" at bounding box center [981, 574] width 133 height 15
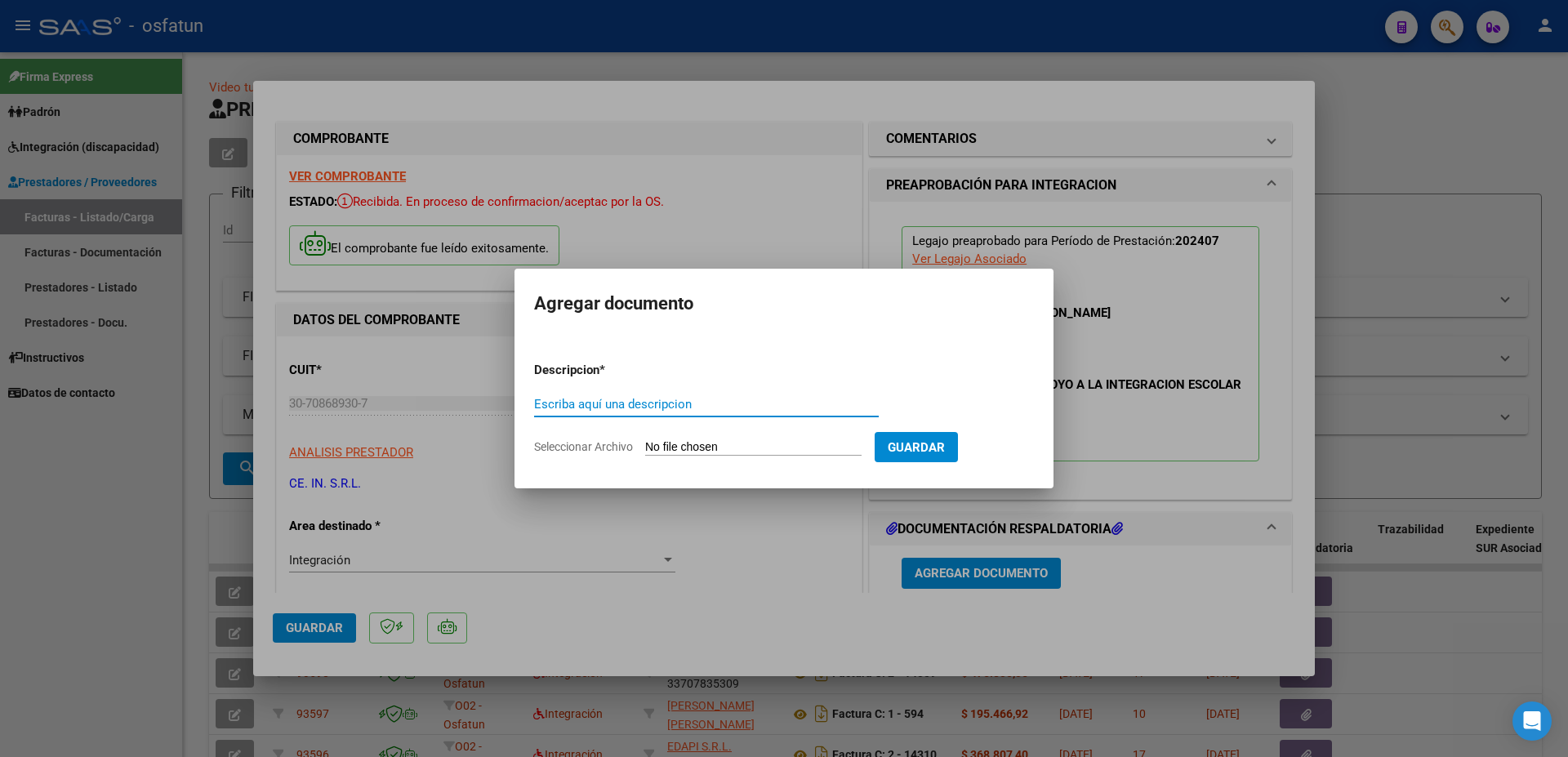
click at [688, 404] on input "Escriba aquí una descripcion" at bounding box center [706, 404] width 345 height 15
paste input "MODULO DE APOYO A LA INTEGRACION ESCOLAR CON EQUIPO. [PERSON_NAME] [PERSON_NAME…"
drag, startPoint x: 772, startPoint y: 405, endPoint x: 449, endPoint y: 384, distance: 323.7
click at [534, 396] on input "PLANILLAS MODULO DE APOYO A LA INTEGRACION ESCOLAR CON EQUIPO. [PERSON_NAME] [P…" at bounding box center [706, 404] width 345 height 15
type input "PLANILLAS MODULO DE APOYO A LA INTEGRACION ESCOLAR CON EQUIPO. [PERSON_NAME] [P…"
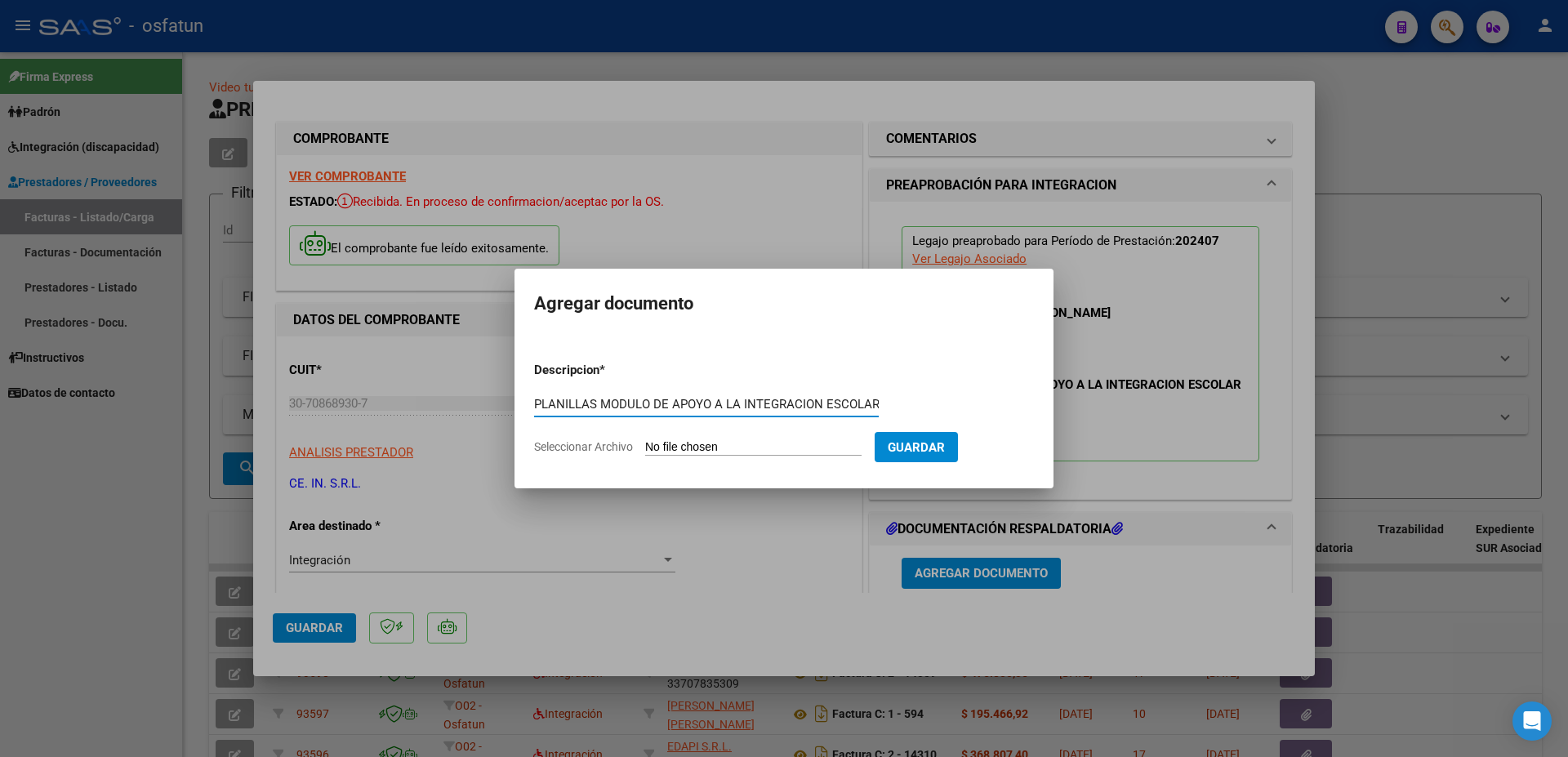
click at [899, 446] on span "Guardar" at bounding box center [917, 447] width 57 height 15
click at [660, 446] on input "Seleccionar Archivo" at bounding box center [753, 447] width 216 height 16
type input "C:\fakepath\[PERSON_NAME] A - PLANILLA I E (10).pdf"
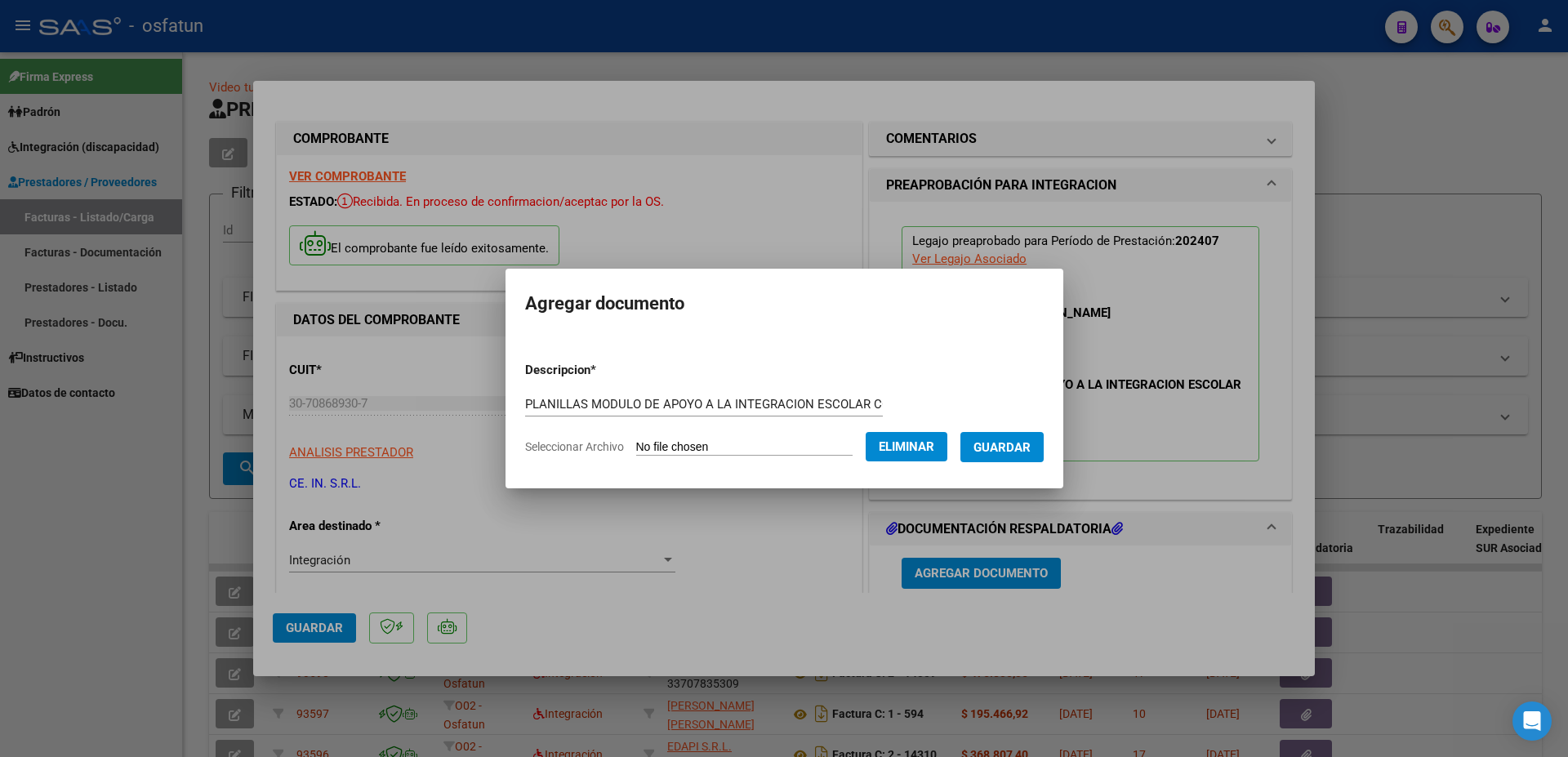
click at [1031, 453] on span "Guardar" at bounding box center [1002, 447] width 57 height 15
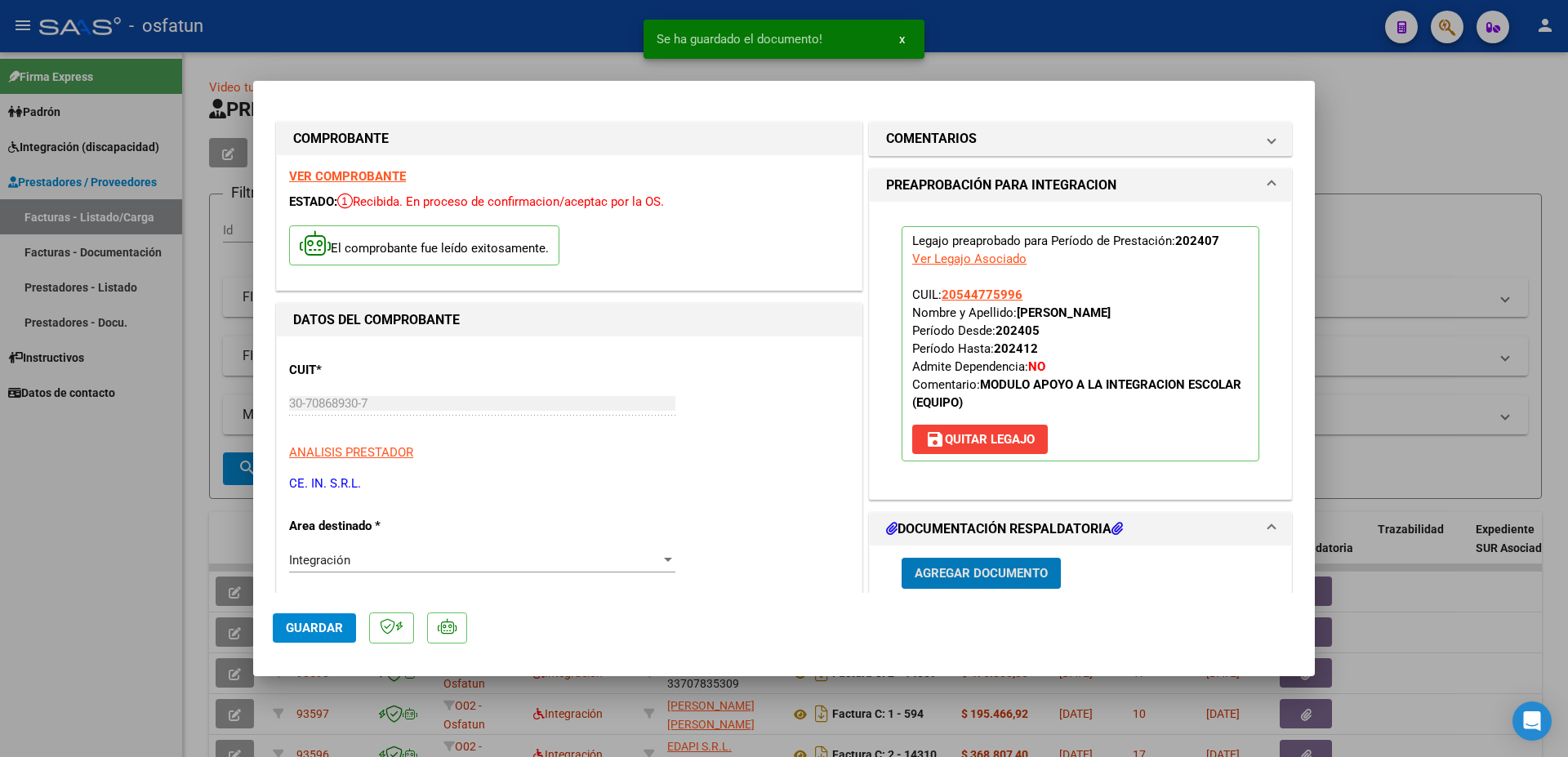
click at [328, 624] on span "Guardar" at bounding box center [315, 627] width 57 height 15
click at [1414, 134] on div at bounding box center [784, 378] width 1568 height 757
type input "$ 0,00"
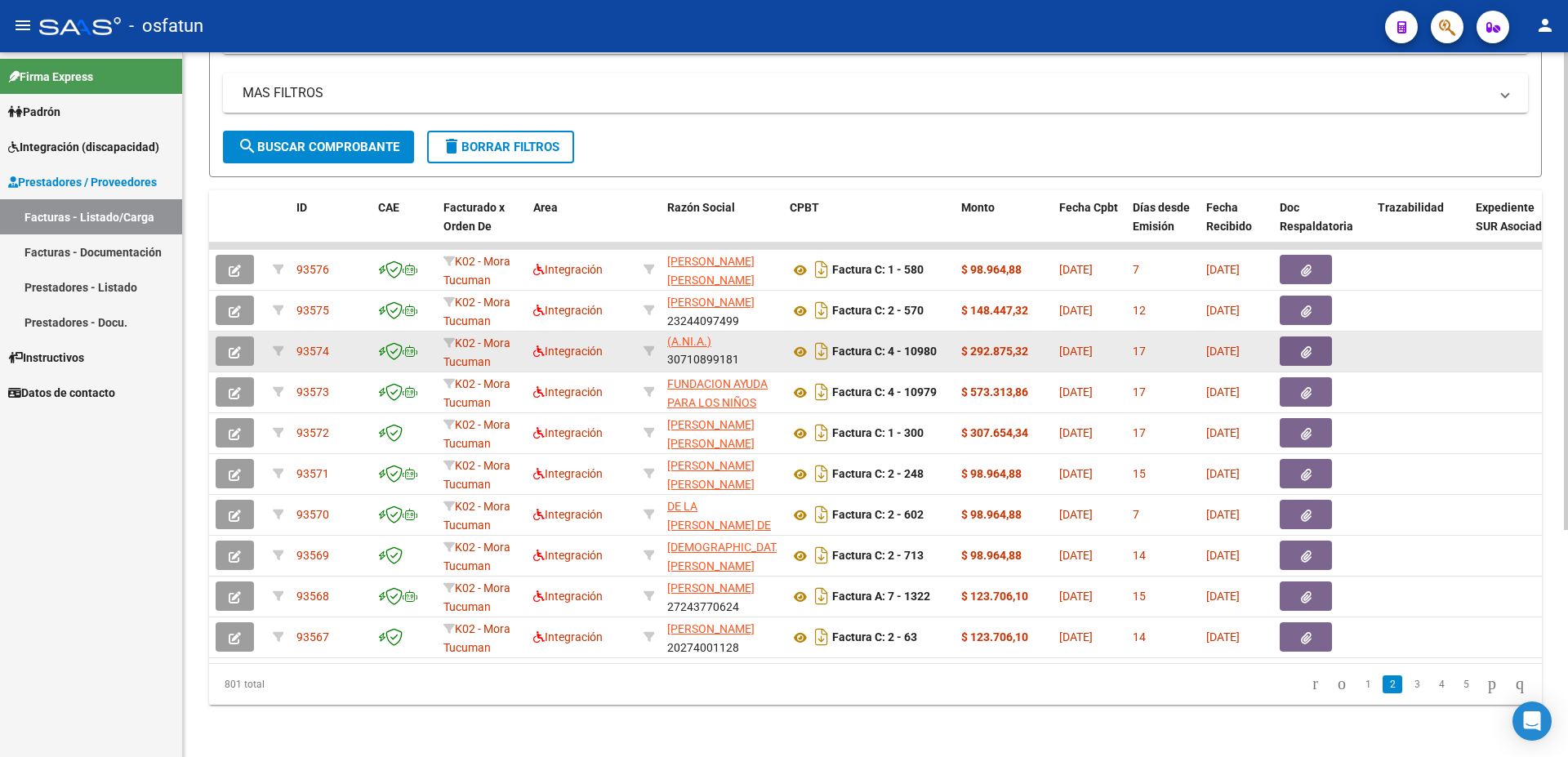
scroll to position [336, 0]
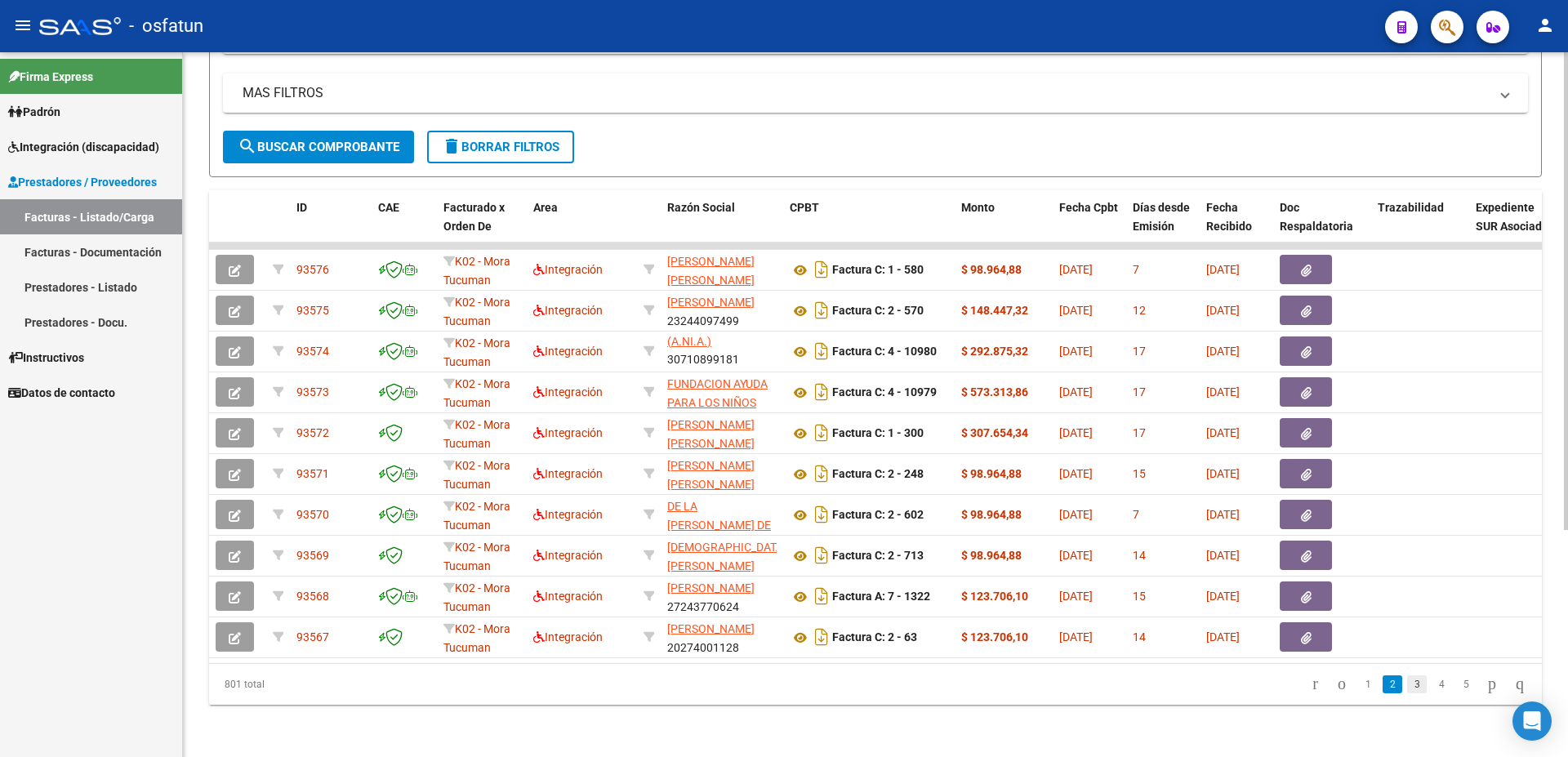
click at [1407, 690] on link "3" at bounding box center [1416, 684] width 19 height 18
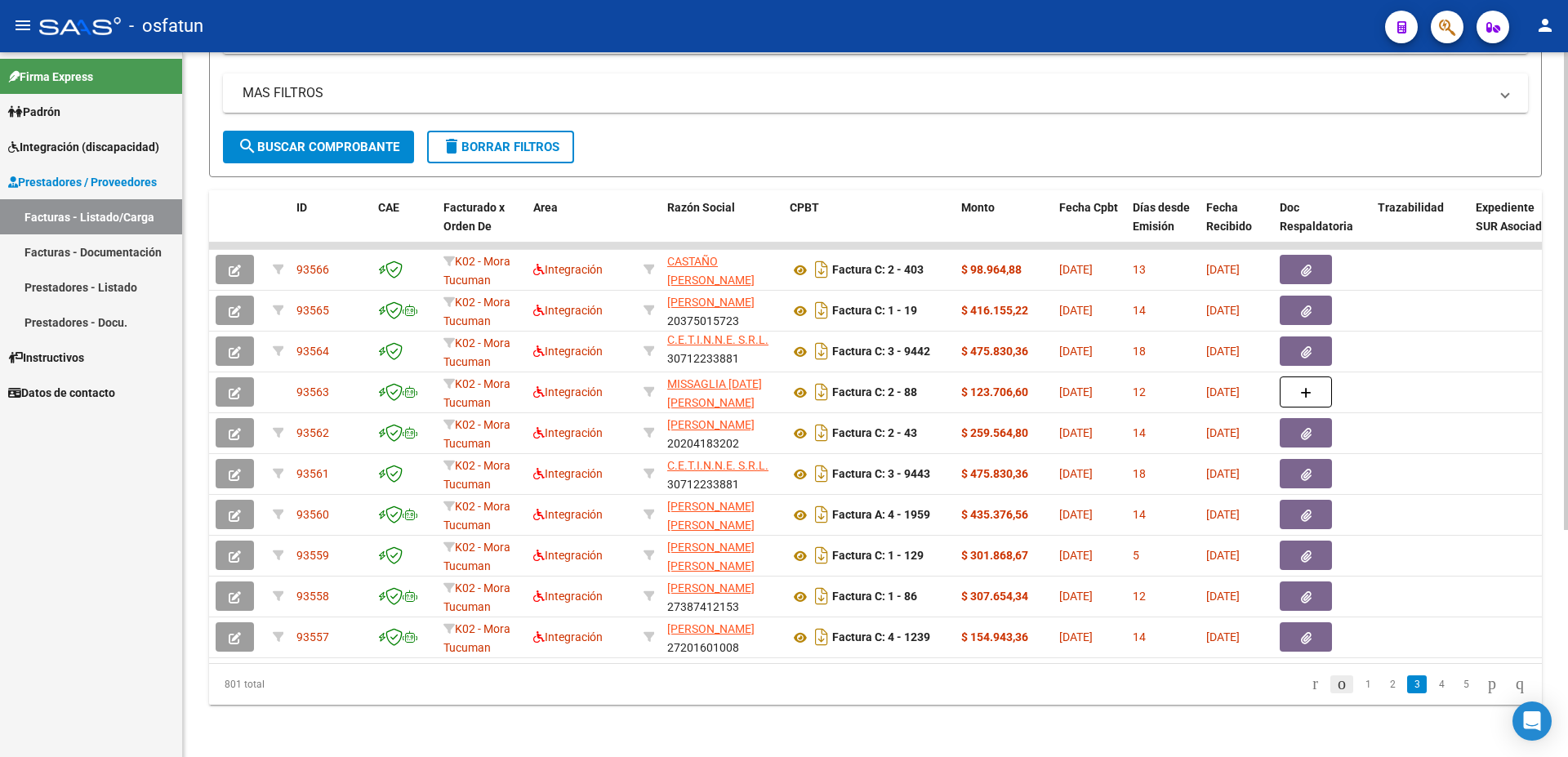
click at [1335, 689] on icon "go to previous page" at bounding box center [1342, 682] width 13 height 19
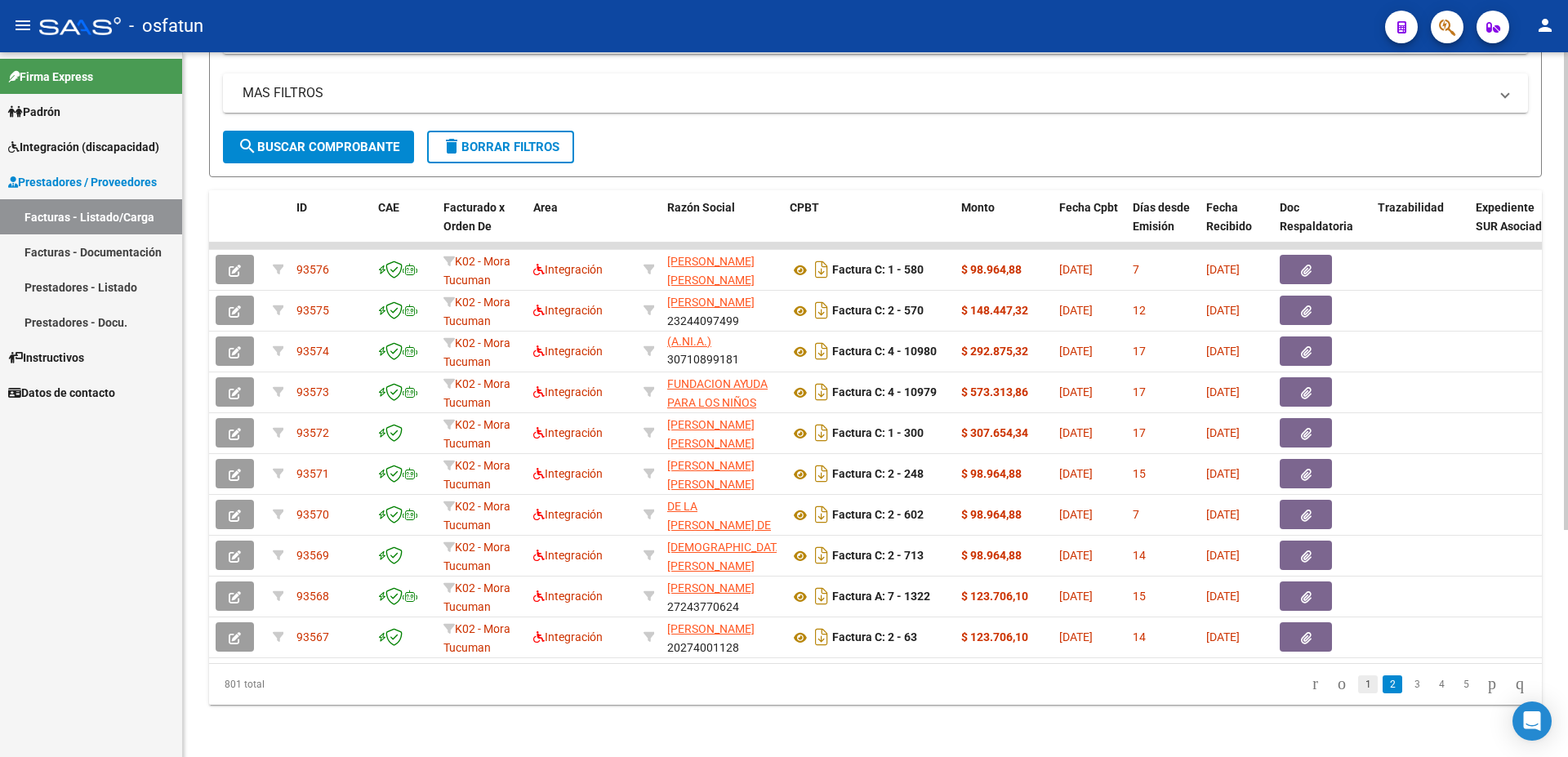
click at [1358, 687] on link "1" at bounding box center [1367, 684] width 19 height 18
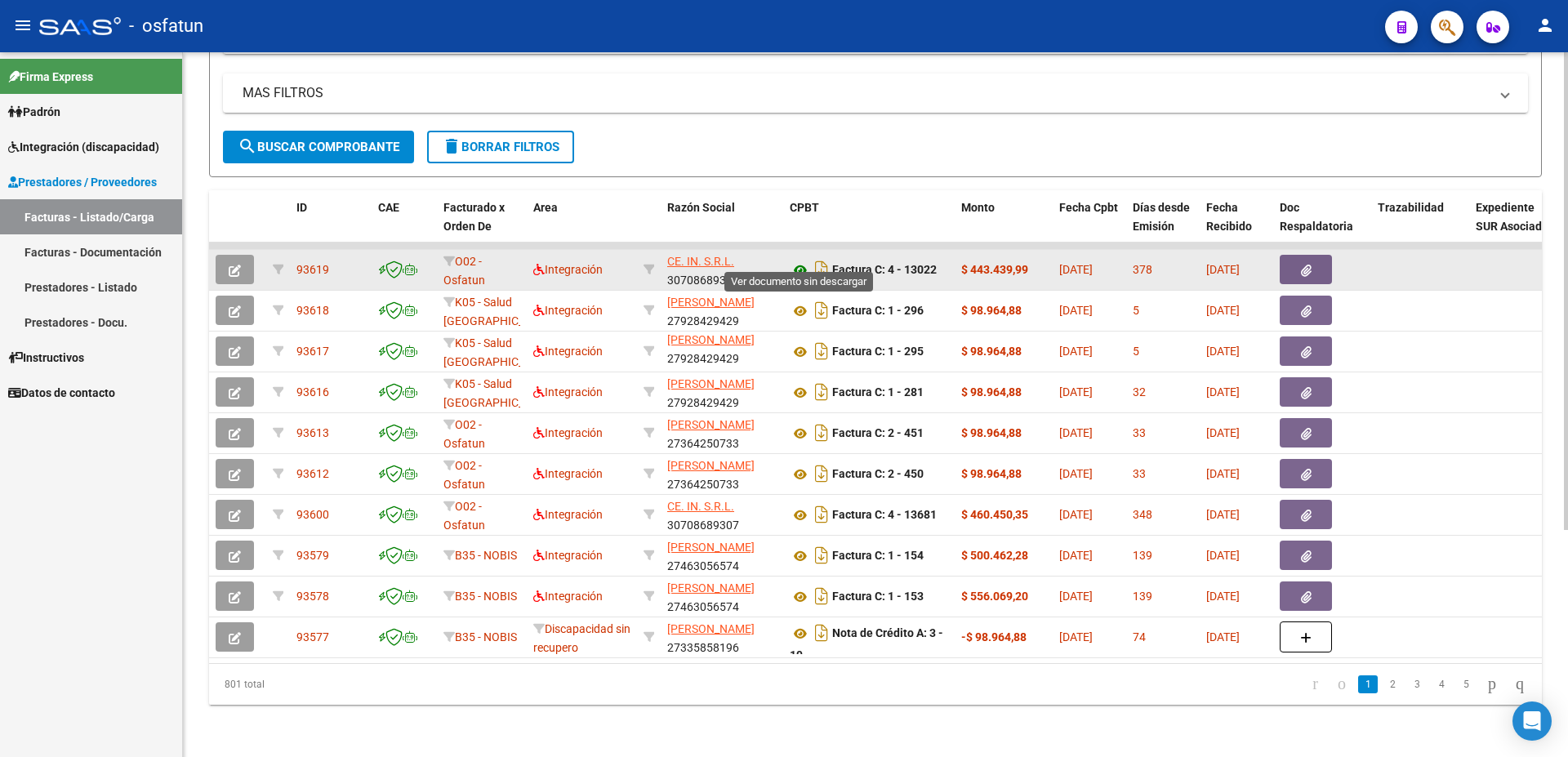
click at [801, 260] on icon at bounding box center [800, 270] width 21 height 19
